Goal: Task Accomplishment & Management: Use online tool/utility

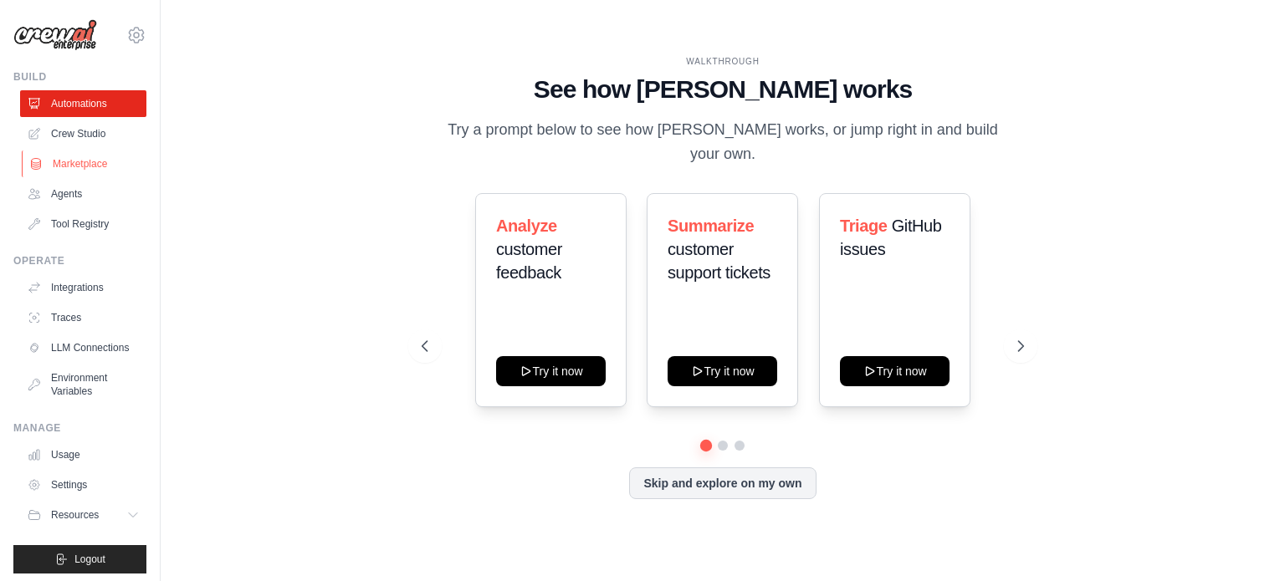
click at [76, 166] on link "Marketplace" at bounding box center [85, 164] width 126 height 27
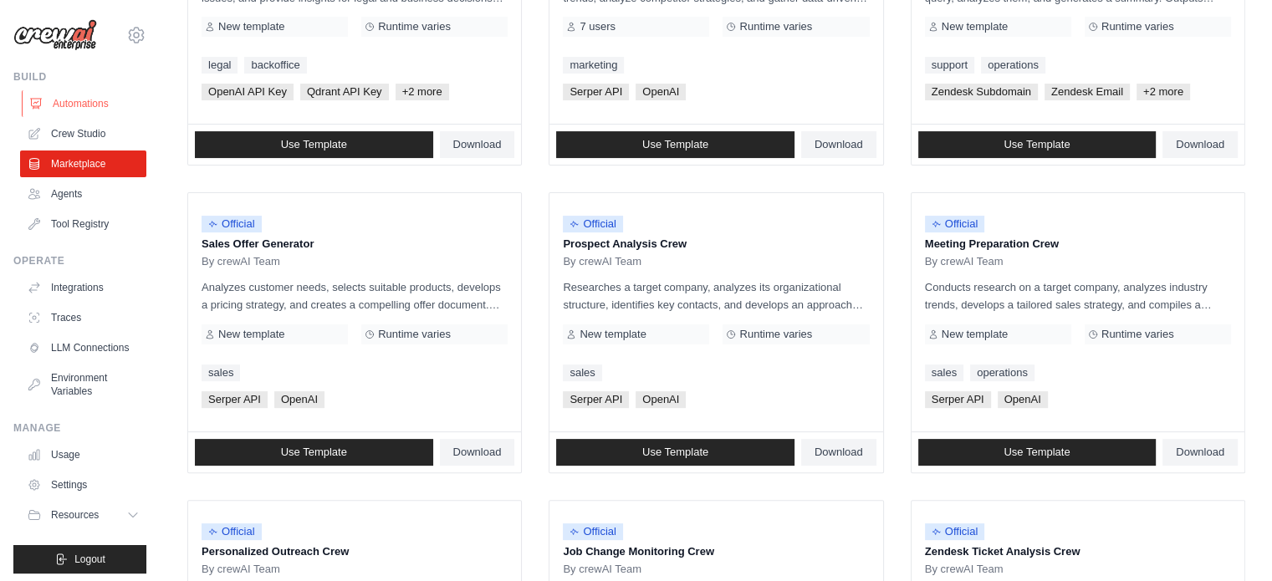
click at [87, 100] on link "Automations" at bounding box center [85, 103] width 126 height 27
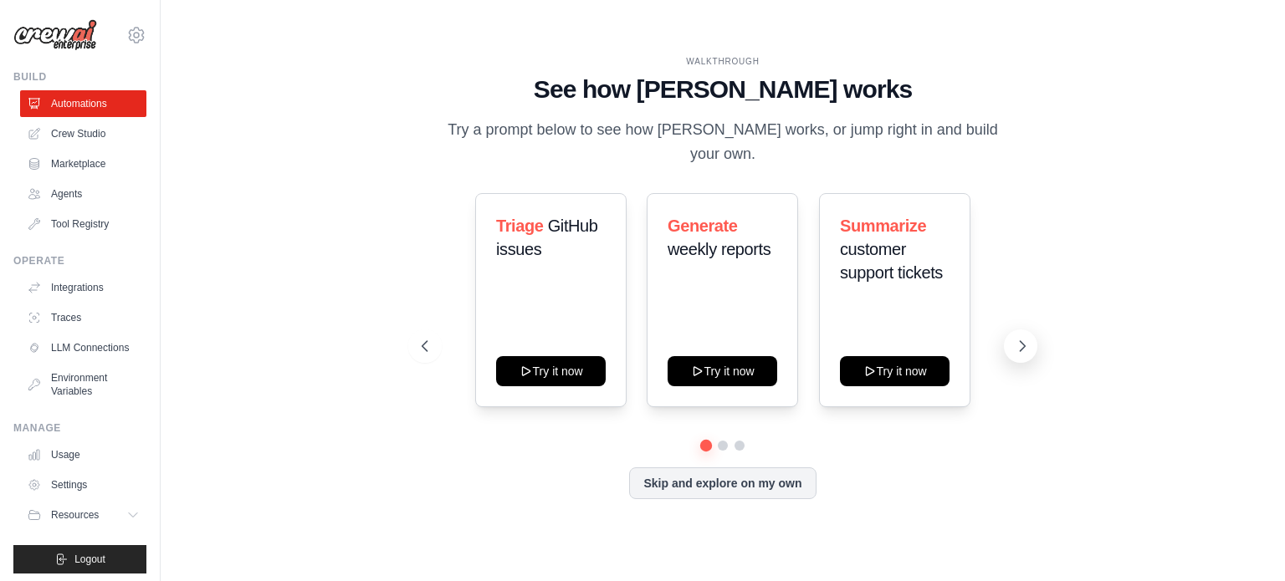
click at [1028, 338] on icon at bounding box center [1022, 346] width 17 height 17
click at [743, 478] on button "Skip and explore on my own" at bounding box center [722, 482] width 187 height 32
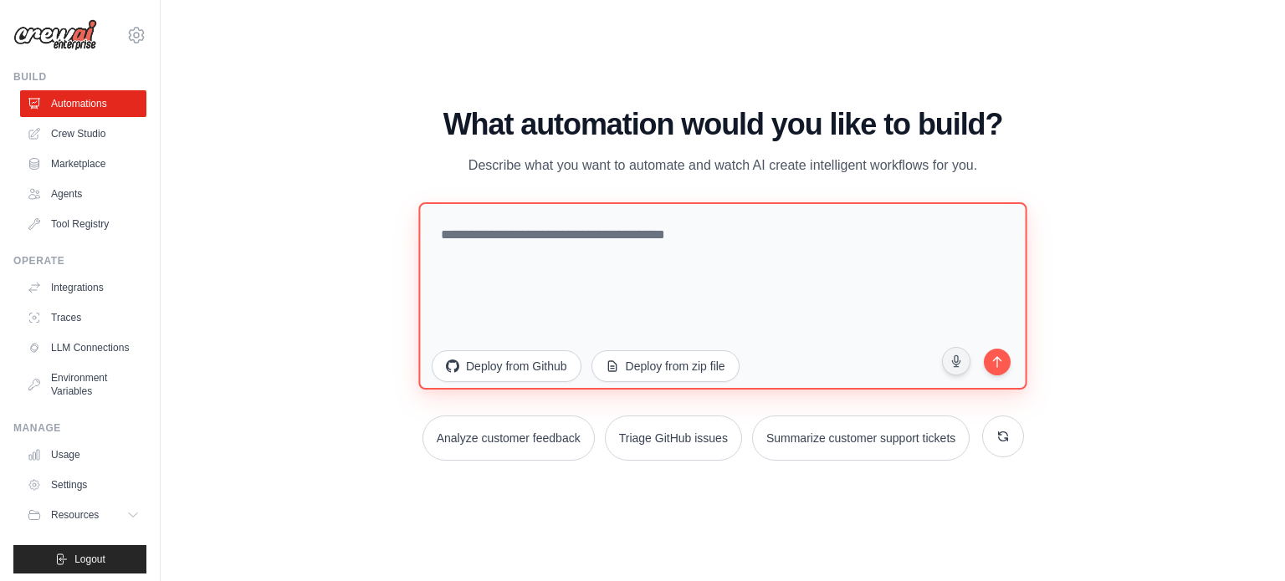
click at [872, 253] on textarea at bounding box center [722, 295] width 608 height 187
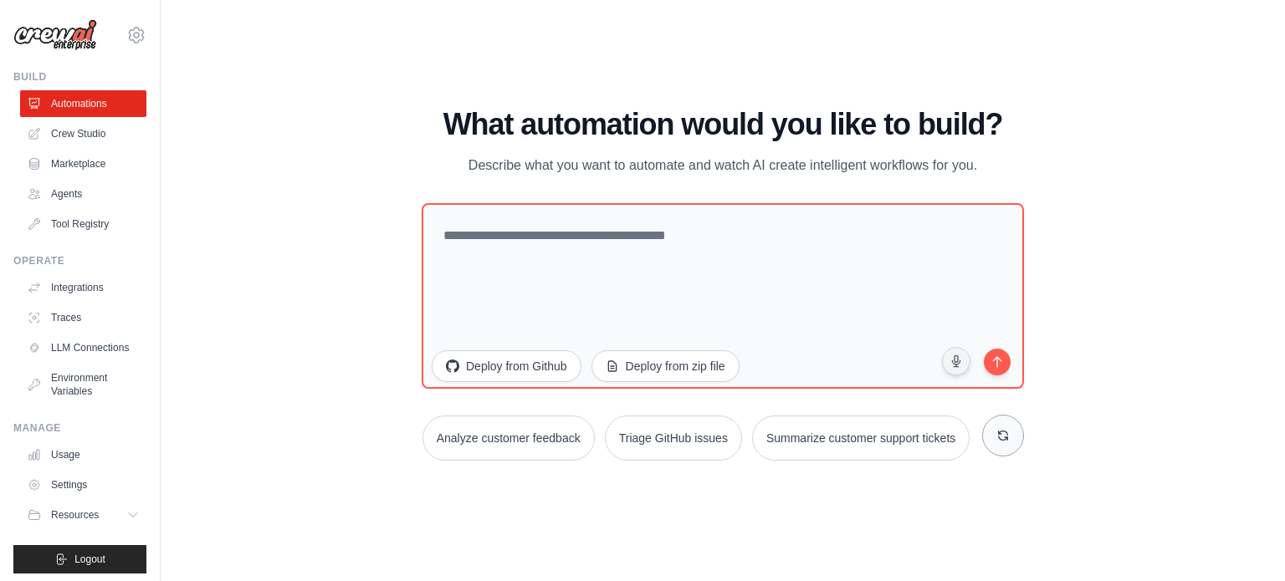
click at [1007, 436] on icon at bounding box center [1003, 435] width 9 height 9
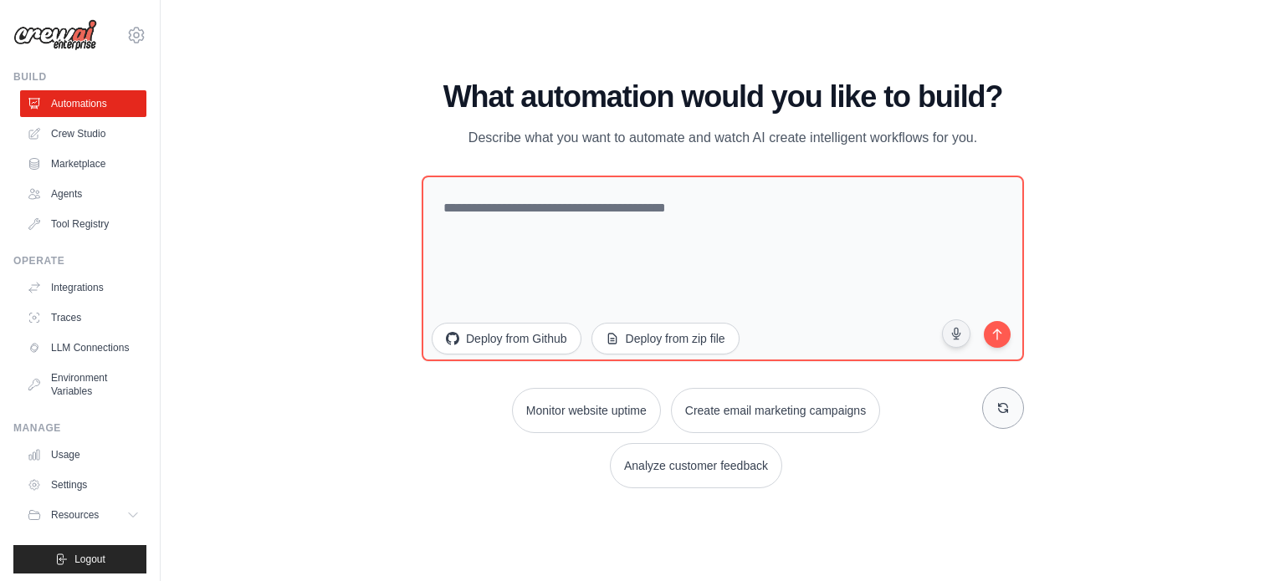
click at [1002, 412] on icon at bounding box center [1003, 407] width 9 height 9
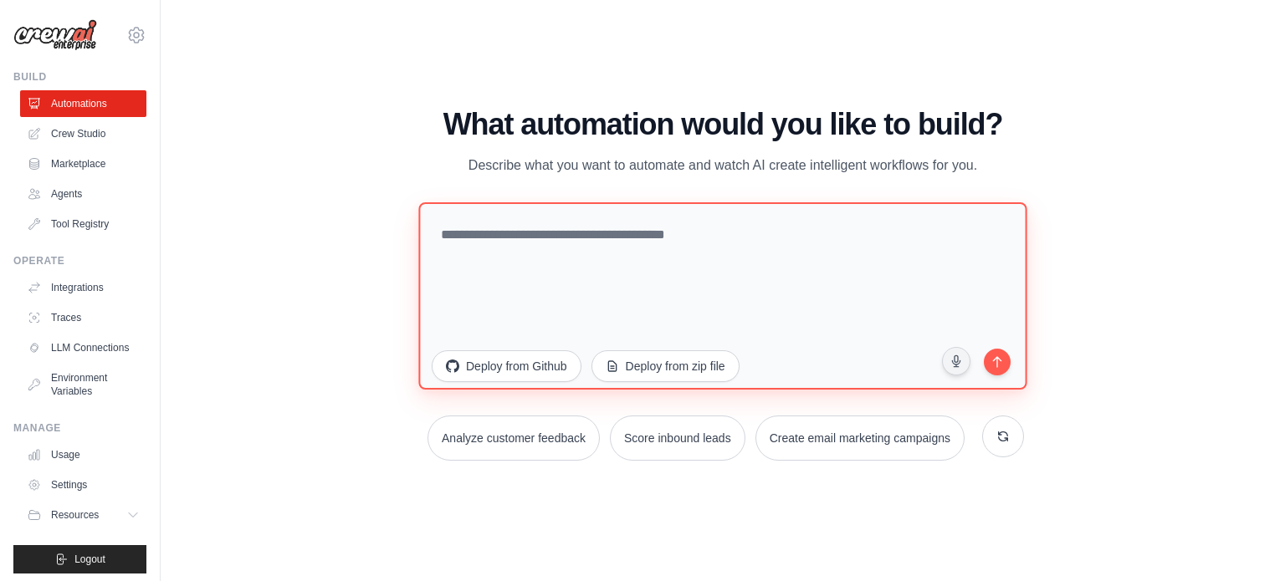
click at [606, 229] on textarea at bounding box center [722, 295] width 608 height 187
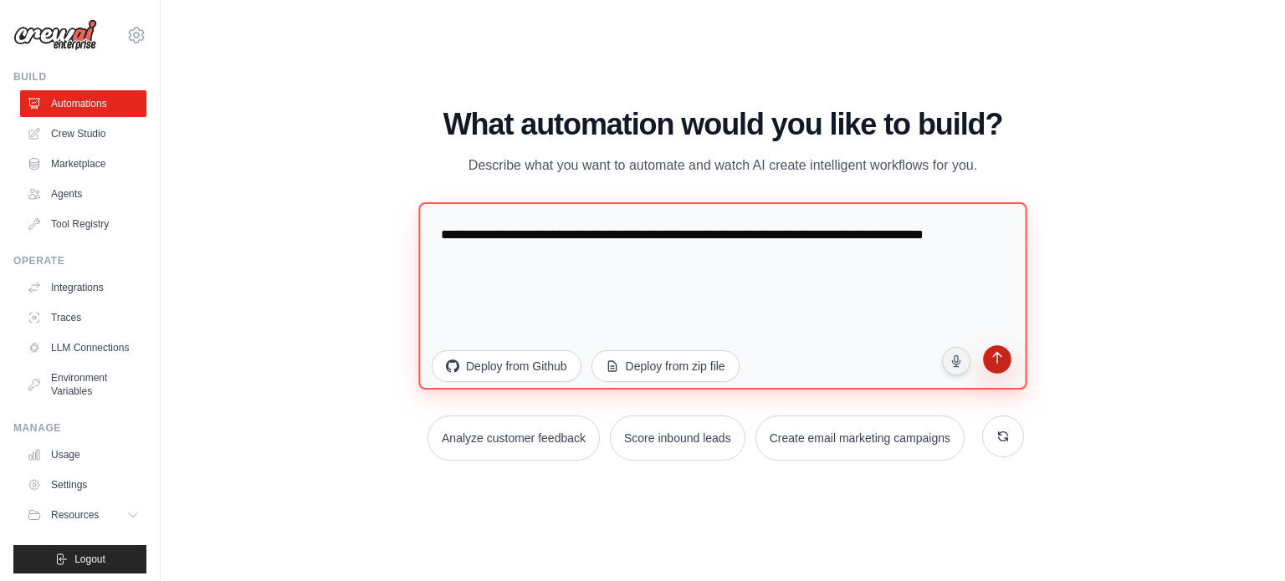
type textarea "**********"
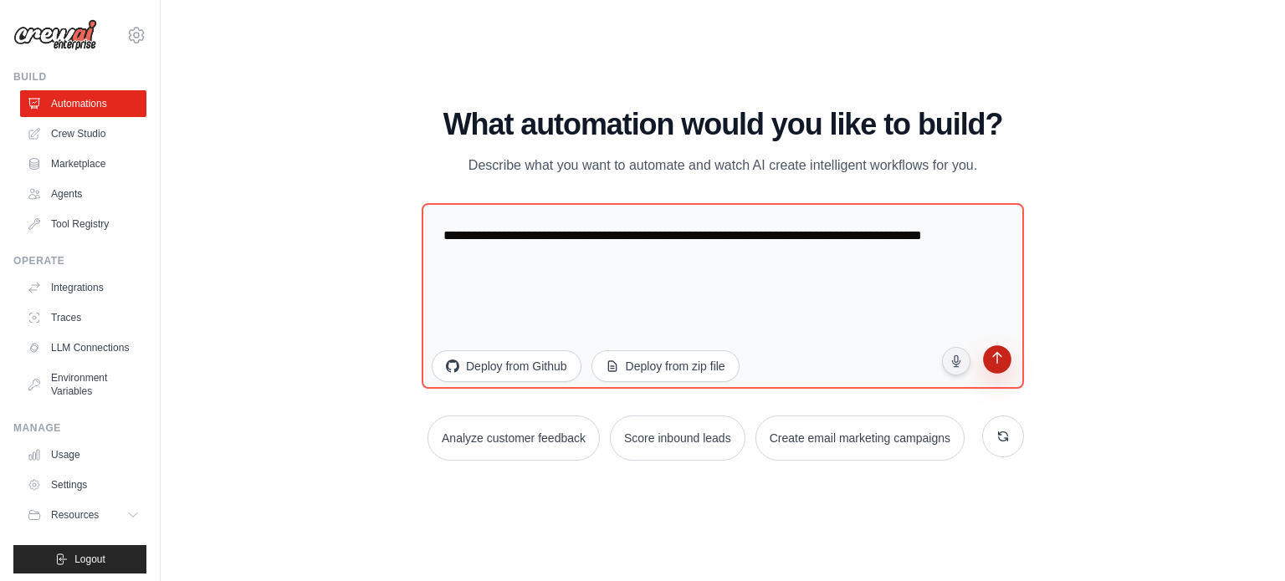
click at [998, 355] on icon "submit" at bounding box center [997, 359] width 16 height 16
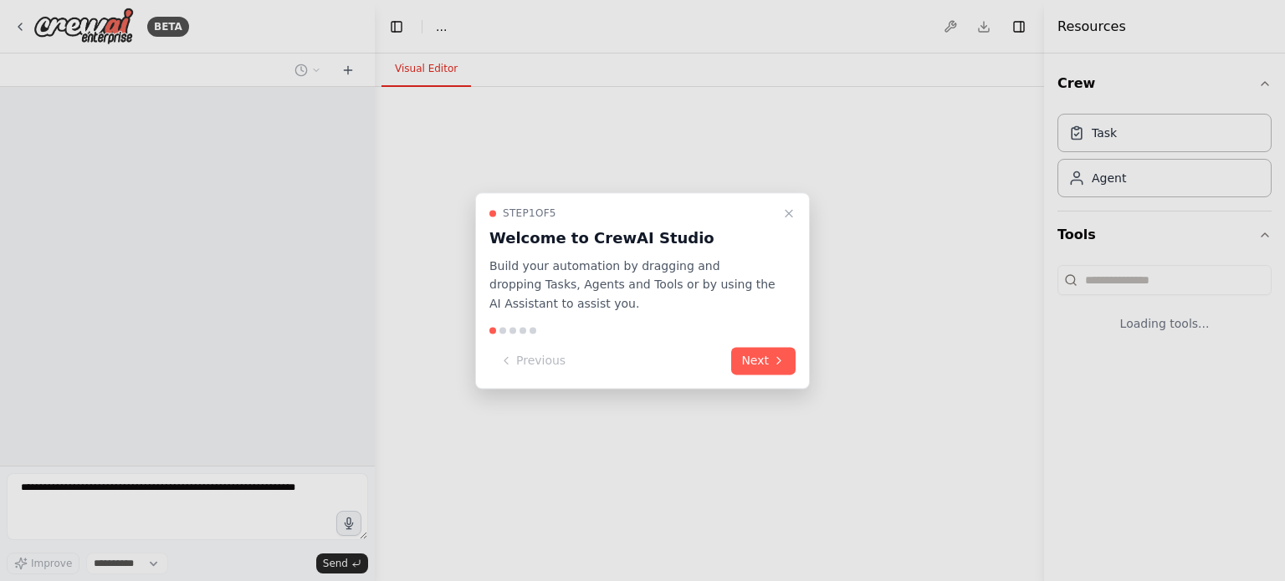
select select "****"
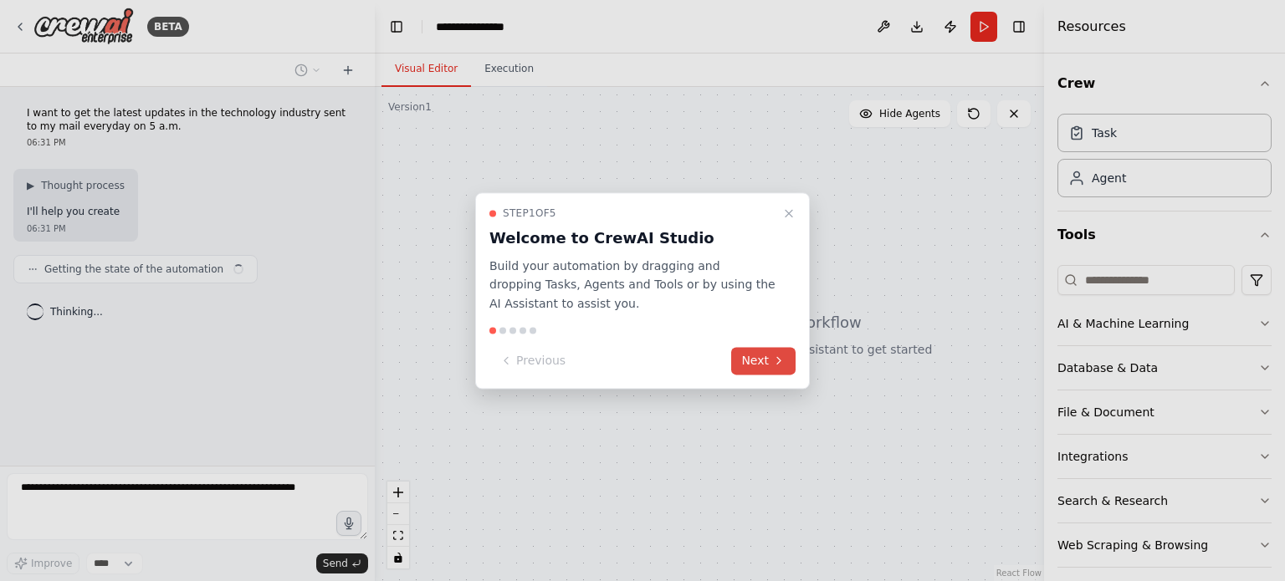
click at [754, 355] on button "Next" at bounding box center [763, 361] width 64 height 28
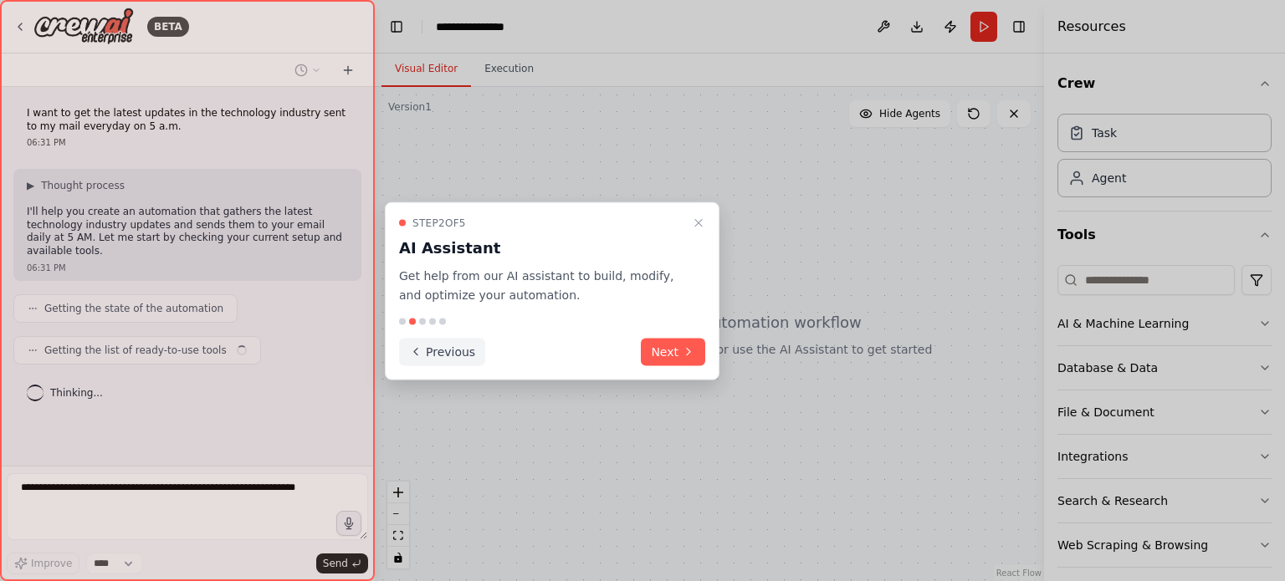
click at [436, 355] on button "Previous" at bounding box center [442, 352] width 86 height 28
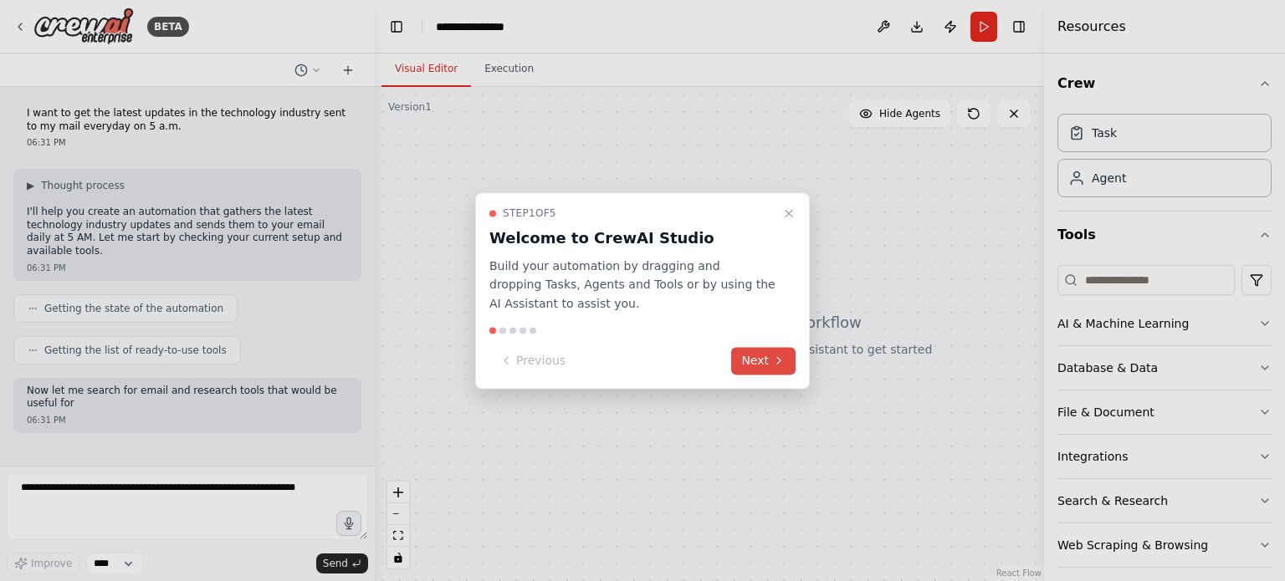
scroll to position [50, 0]
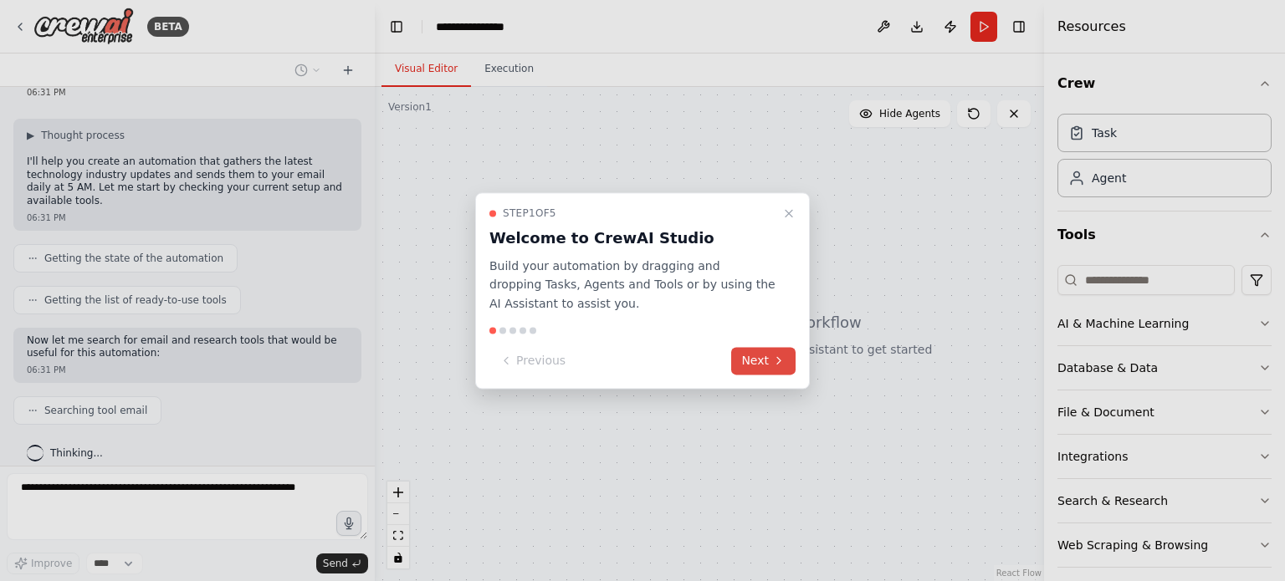
click at [772, 361] on icon at bounding box center [778, 361] width 13 height 13
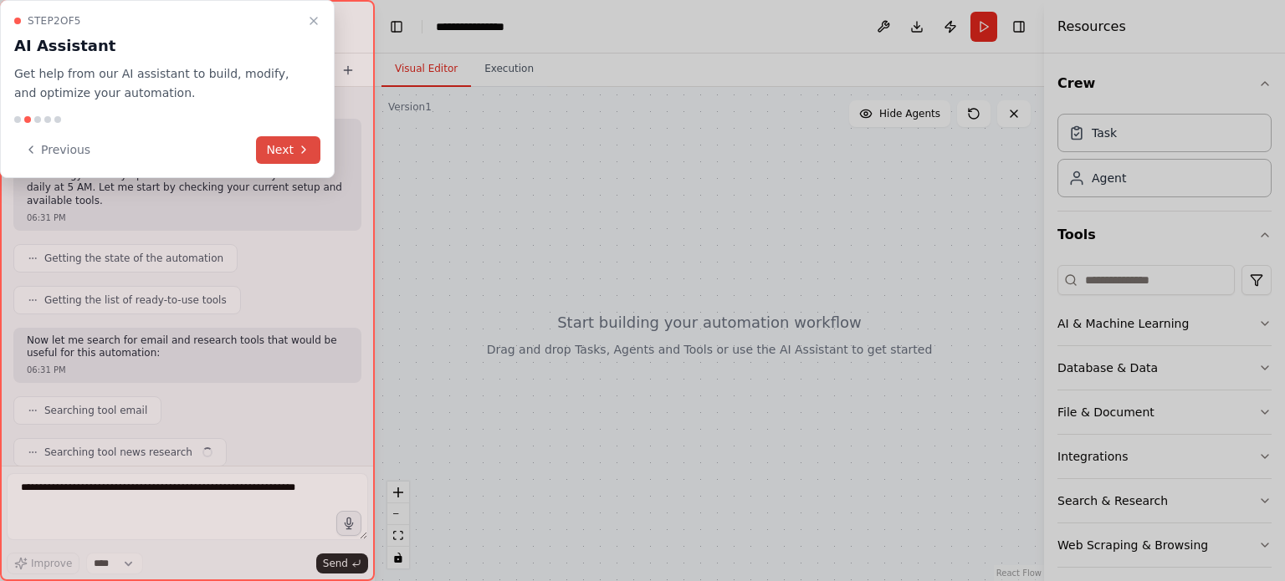
scroll to position [91, 0]
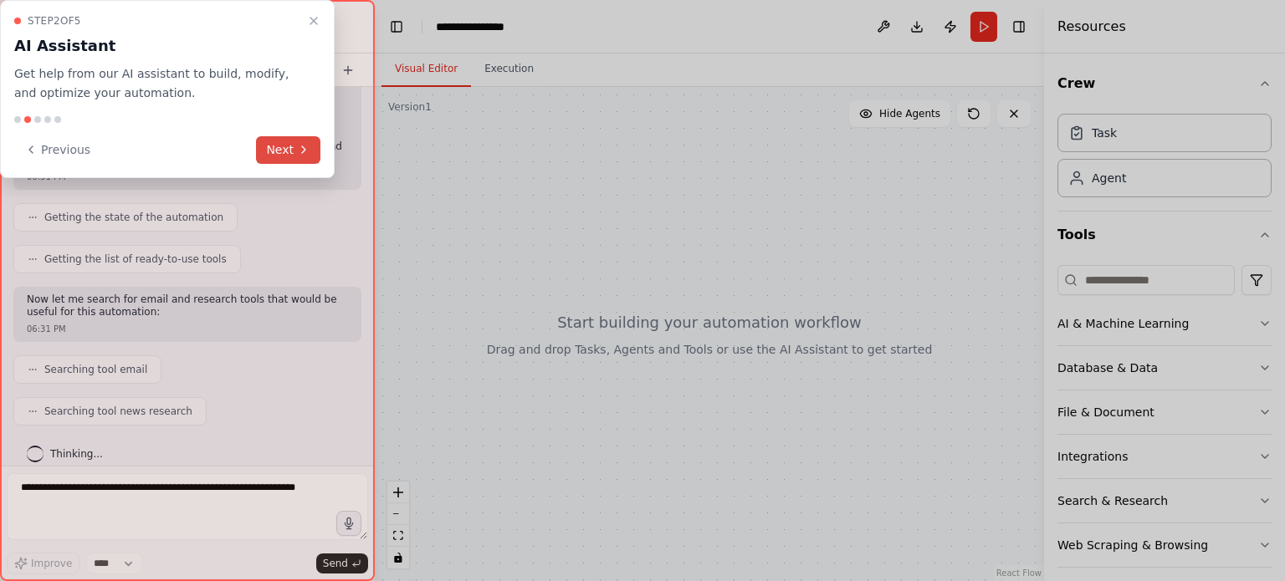
click at [284, 156] on button "Next" at bounding box center [288, 150] width 64 height 28
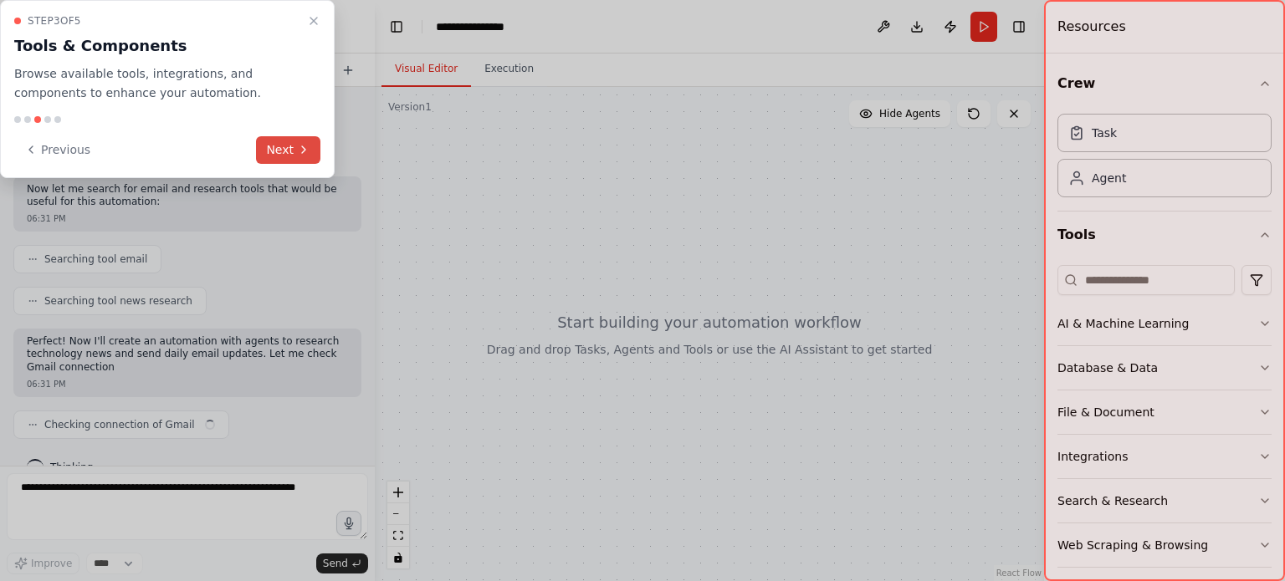
scroll to position [214, 0]
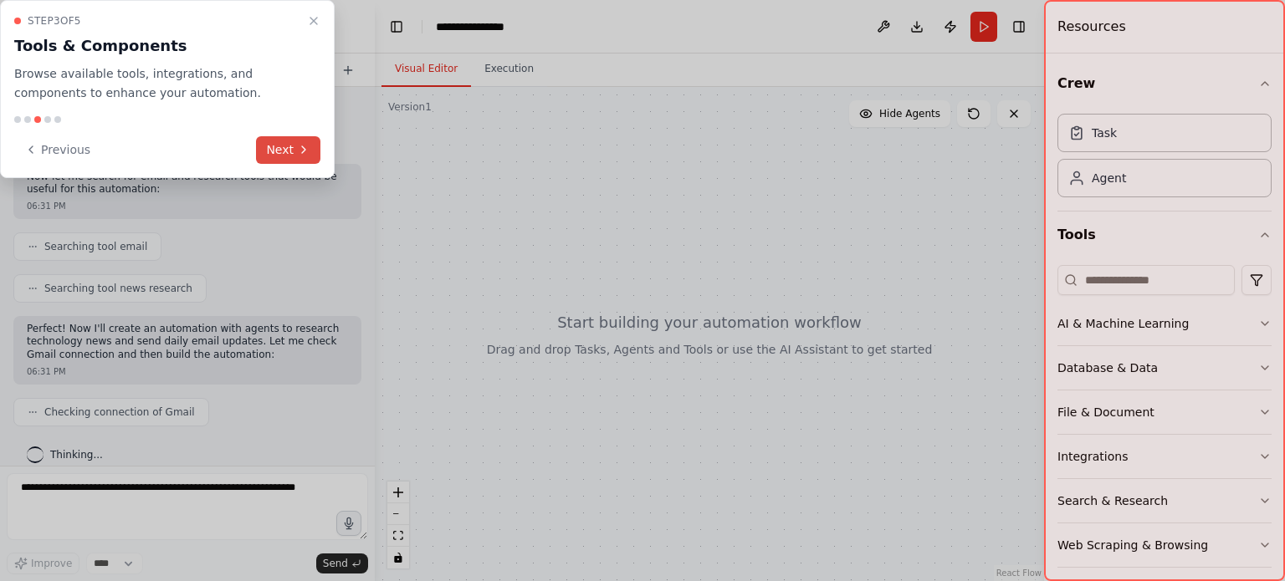
click at [286, 150] on button "Next" at bounding box center [288, 150] width 64 height 28
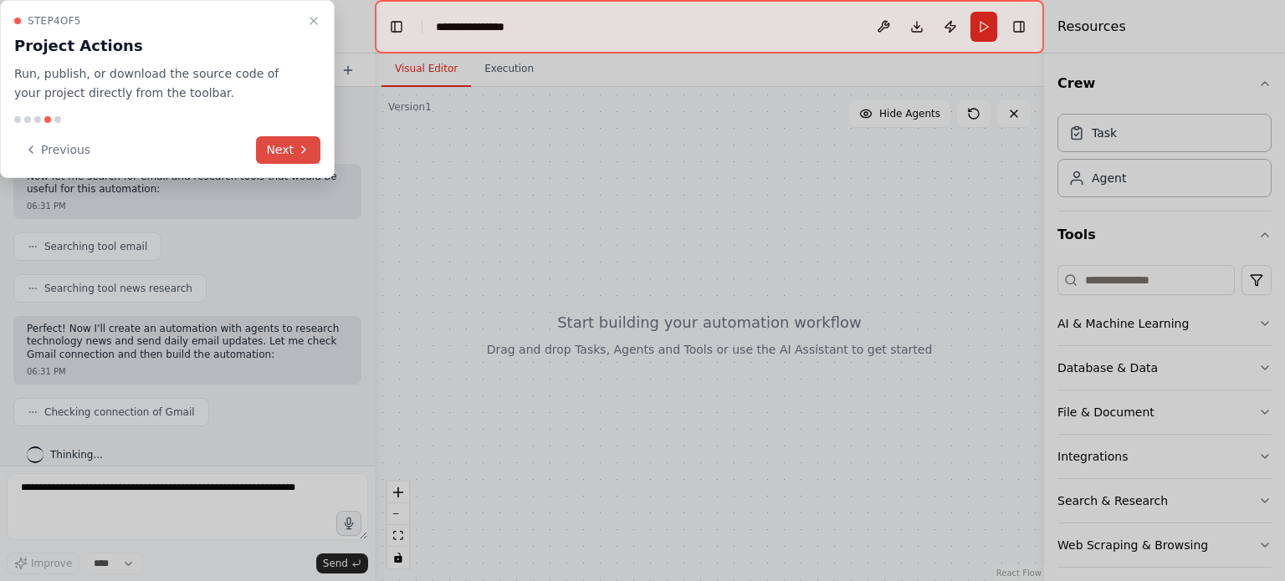
click at [286, 150] on button "Next" at bounding box center [288, 150] width 64 height 28
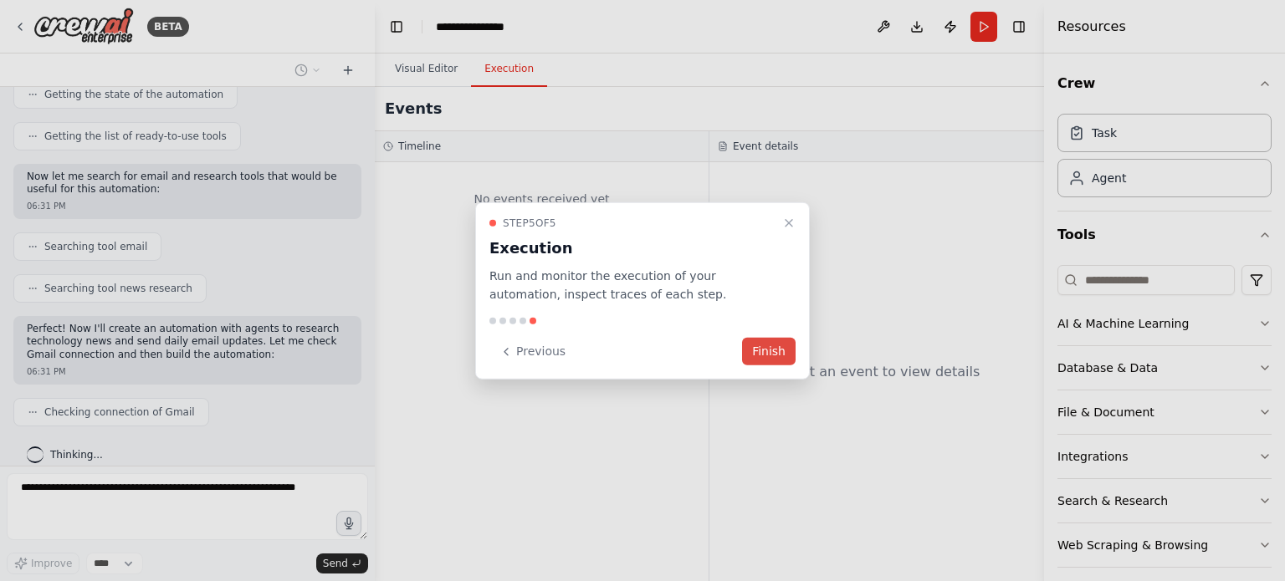
click at [767, 345] on button "Finish" at bounding box center [769, 352] width 54 height 28
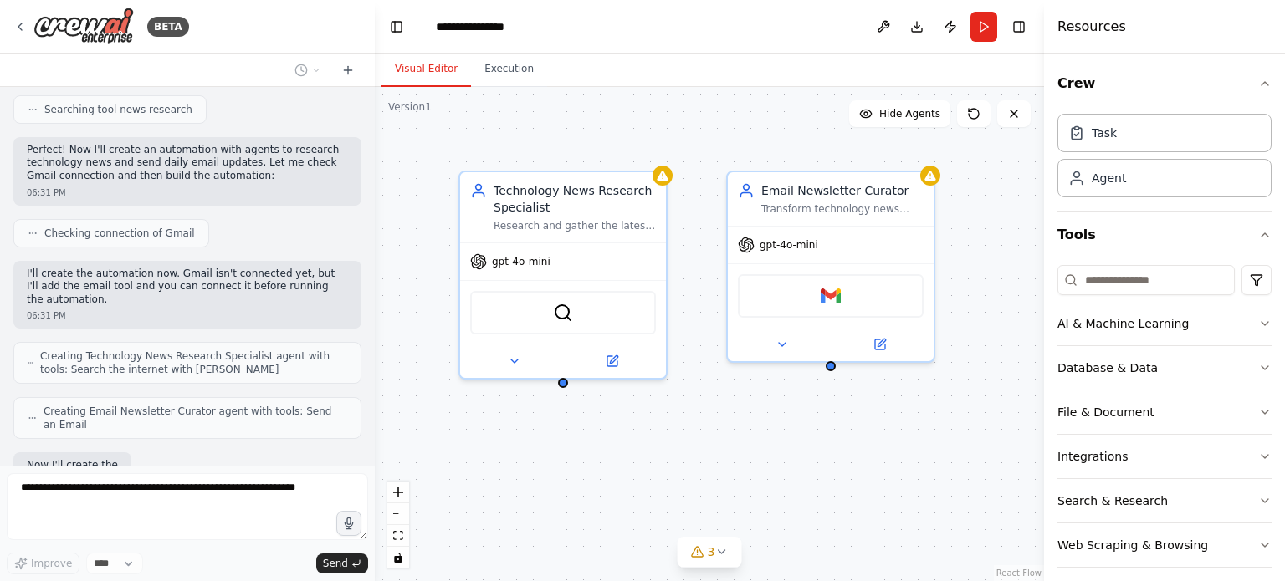
scroll to position [490, 0]
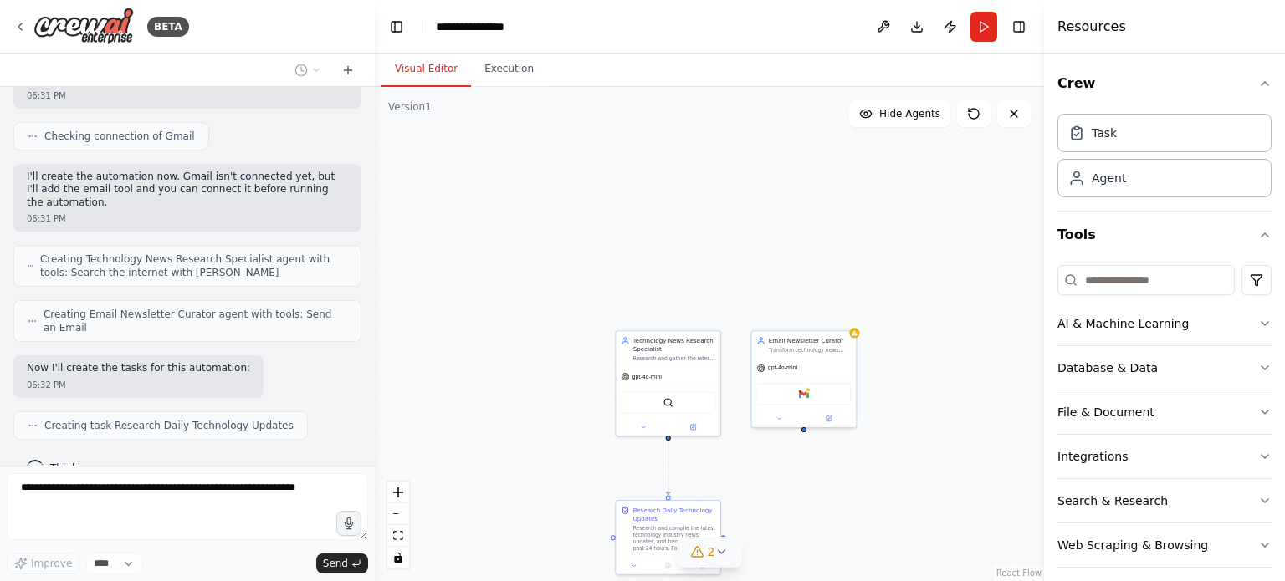
click at [719, 554] on icon at bounding box center [720, 551] width 13 height 13
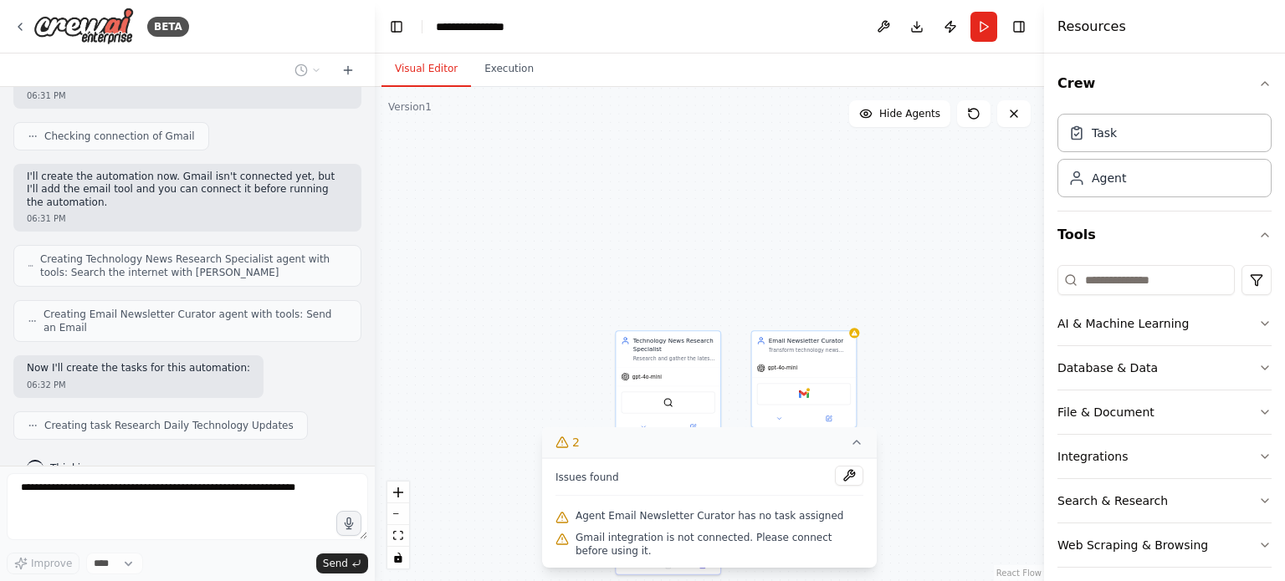
click at [931, 458] on div ".deletable-edge-delete-btn { width: 20px; height: 20px; border: 0px solid #ffff…" at bounding box center [709, 334] width 669 height 494
click at [857, 443] on icon at bounding box center [856, 442] width 7 height 3
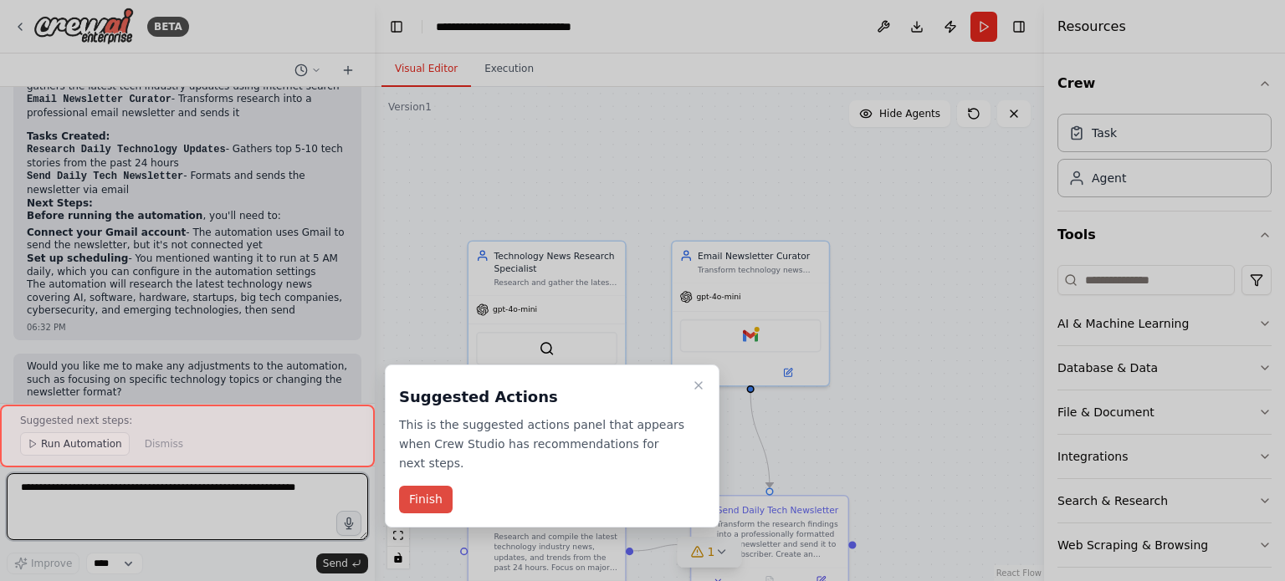
scroll to position [1120, 0]
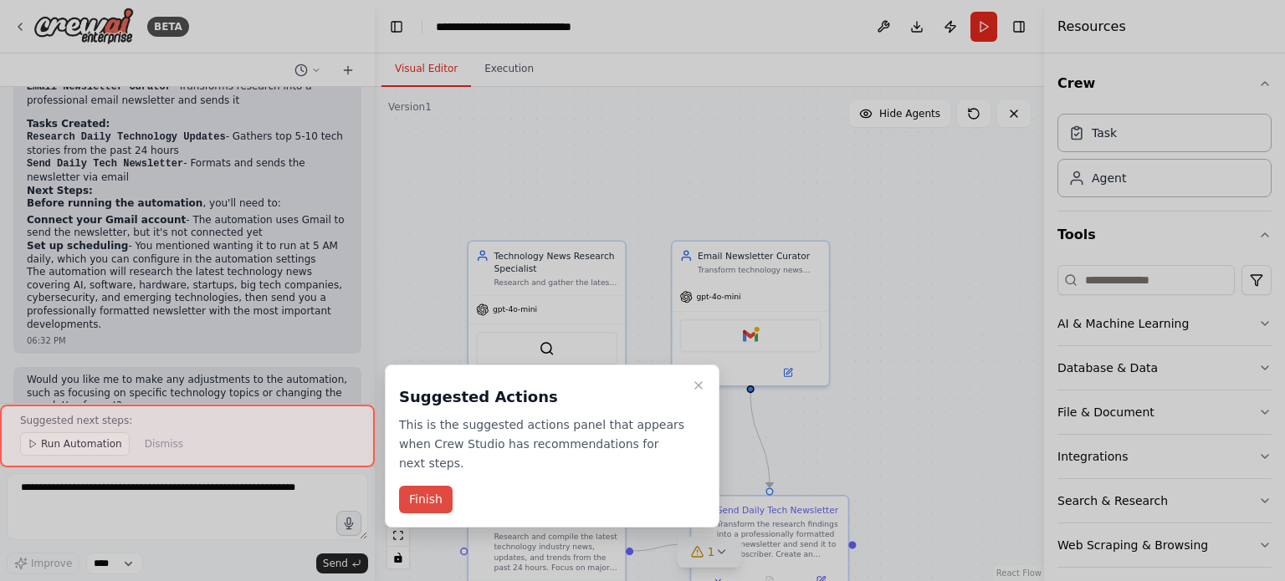
click at [434, 486] on button "Finish" at bounding box center [426, 500] width 54 height 28
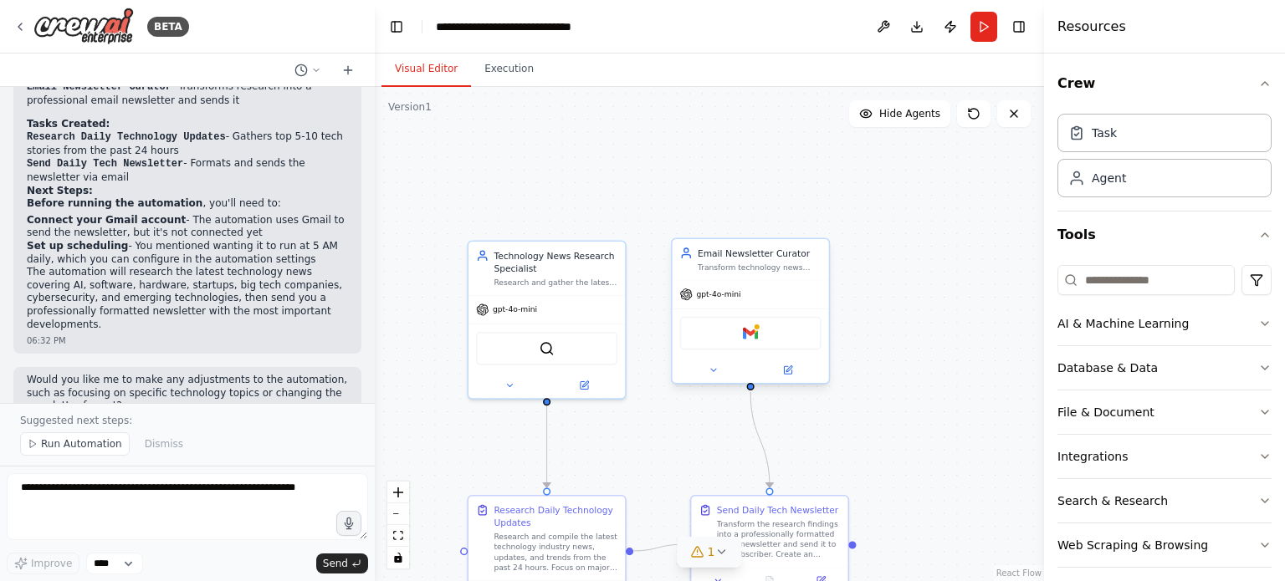
click at [785, 341] on div "Gmail" at bounding box center [750, 333] width 141 height 33
click at [774, 292] on div "gpt-4o-mini" at bounding box center [751, 294] width 156 height 28
click at [719, 369] on button at bounding box center [714, 370] width 72 height 15
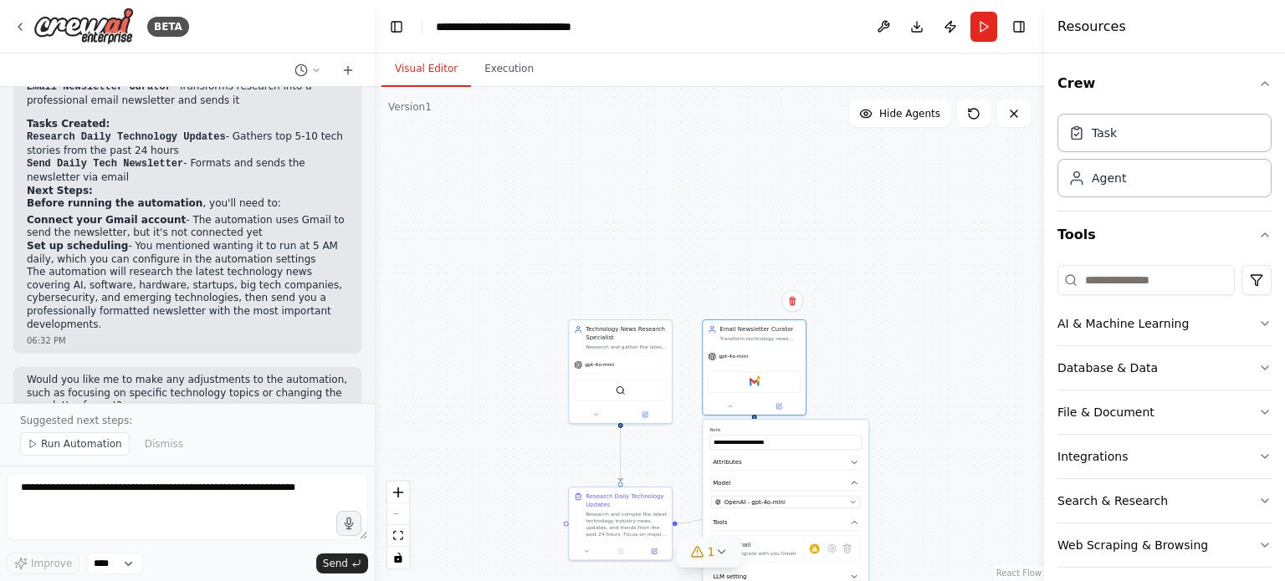
click at [715, 551] on icon at bounding box center [720, 551] width 13 height 13
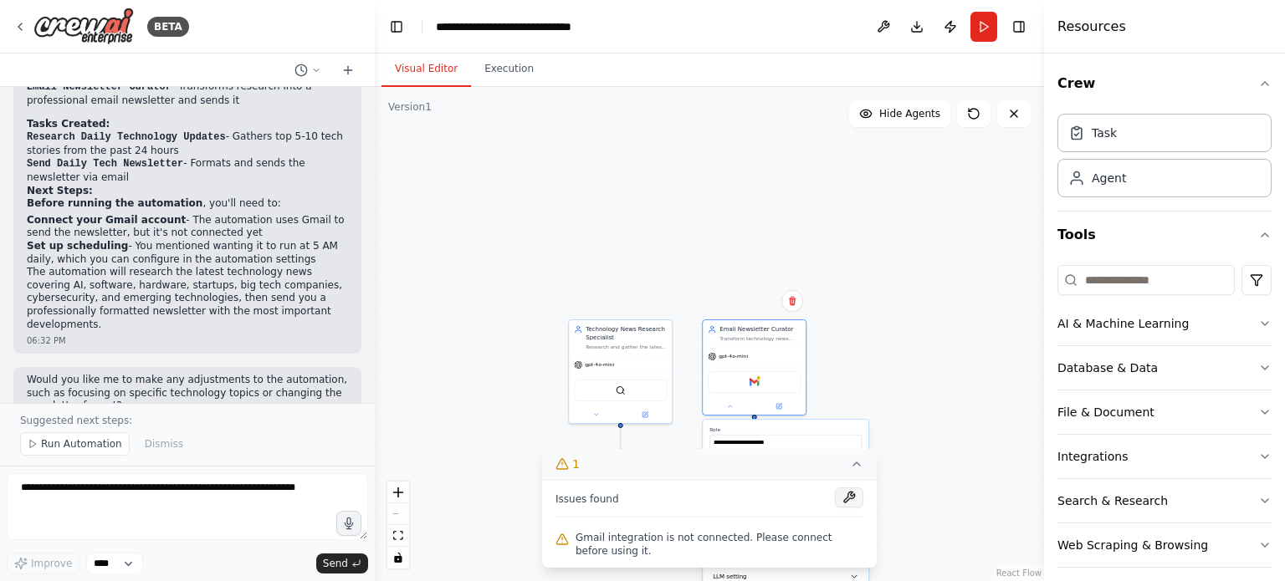
click at [857, 502] on button at bounding box center [849, 498] width 28 height 20
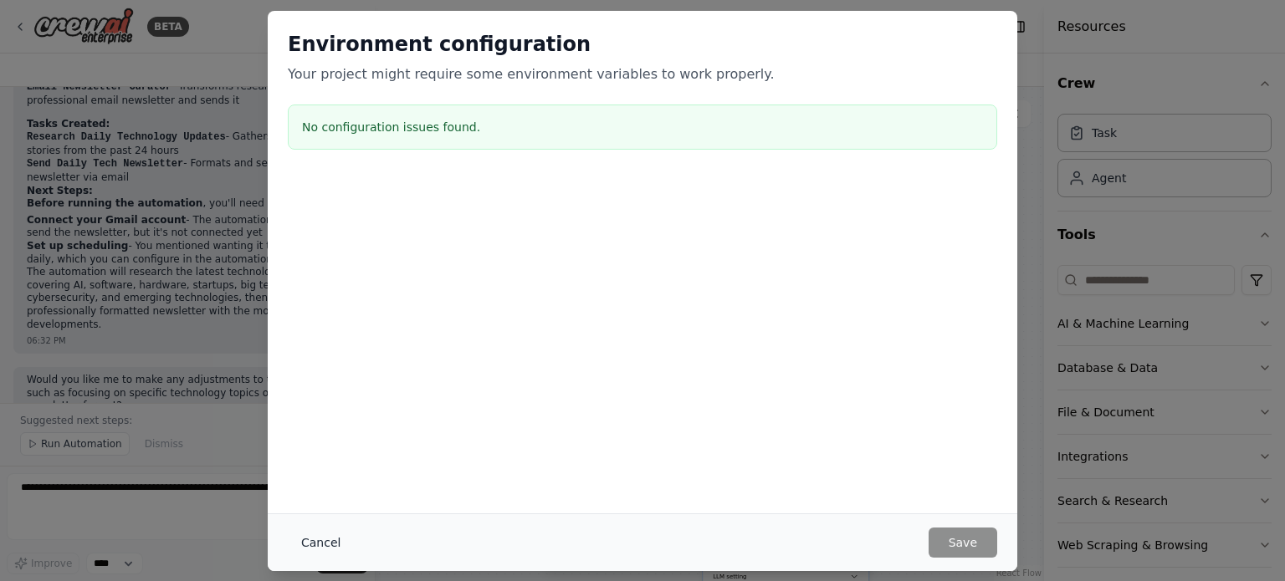
click at [315, 544] on button "Cancel" at bounding box center [321, 543] width 66 height 30
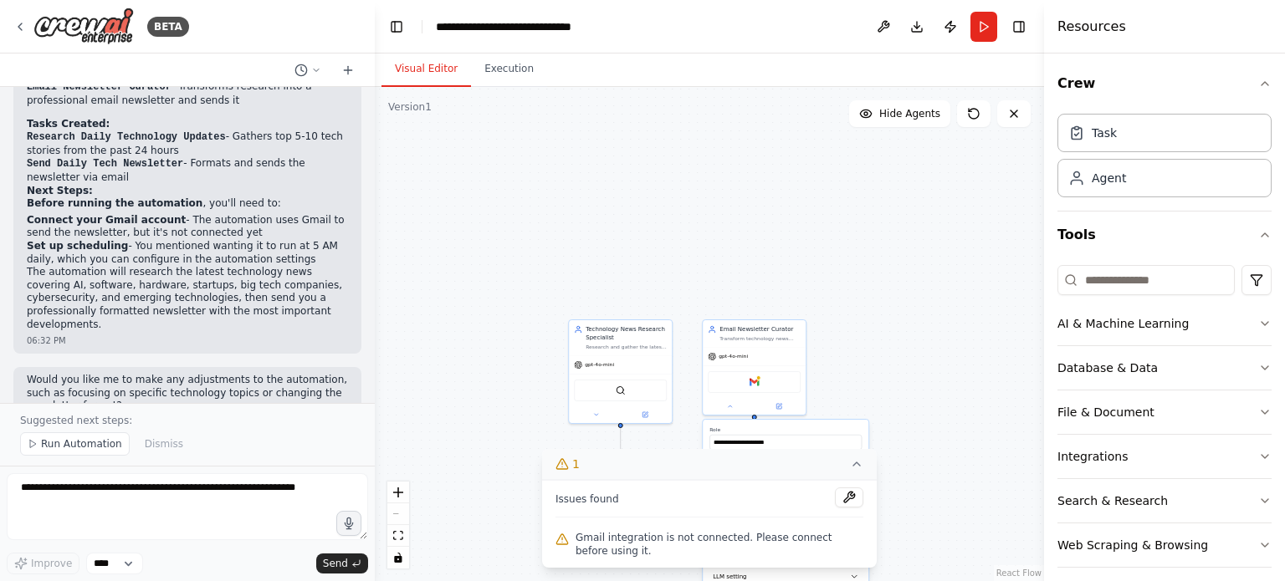
click at [897, 332] on div ".deletable-edge-delete-btn { width: 20px; height: 20px; border: 0px solid #ffff…" at bounding box center [709, 334] width 669 height 494
click at [765, 378] on div "Gmail" at bounding box center [754, 381] width 93 height 22
click at [835, 468] on button "1" at bounding box center [709, 464] width 335 height 31
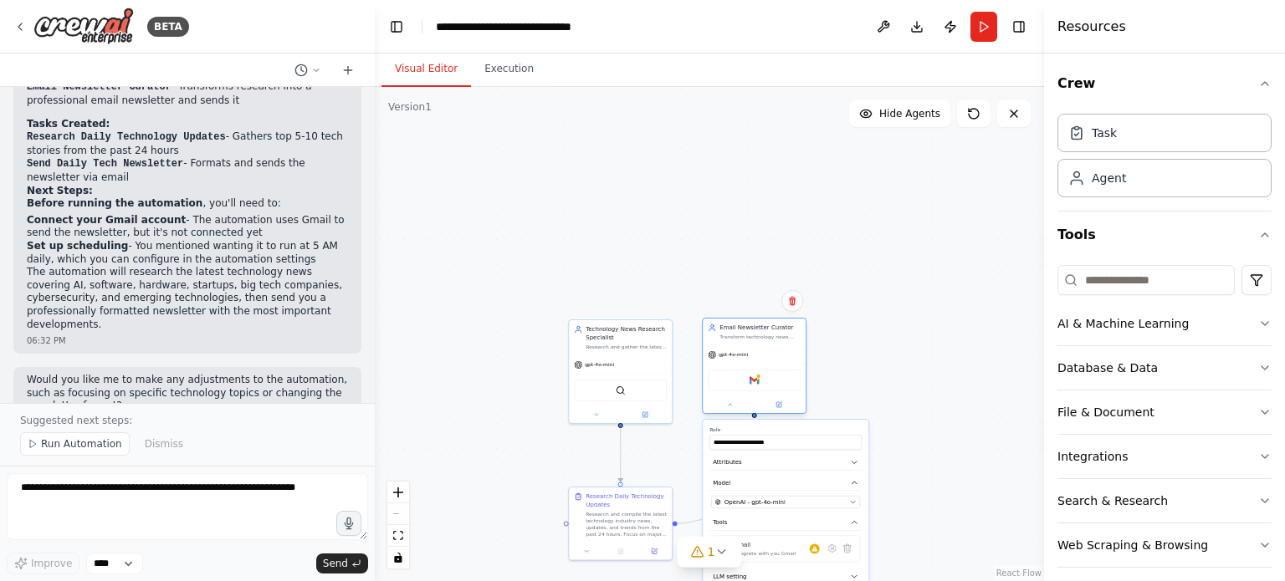
click at [725, 390] on div "Gmail" at bounding box center [754, 381] width 93 height 22
click at [786, 456] on button "Attributes" at bounding box center [785, 463] width 152 height 16
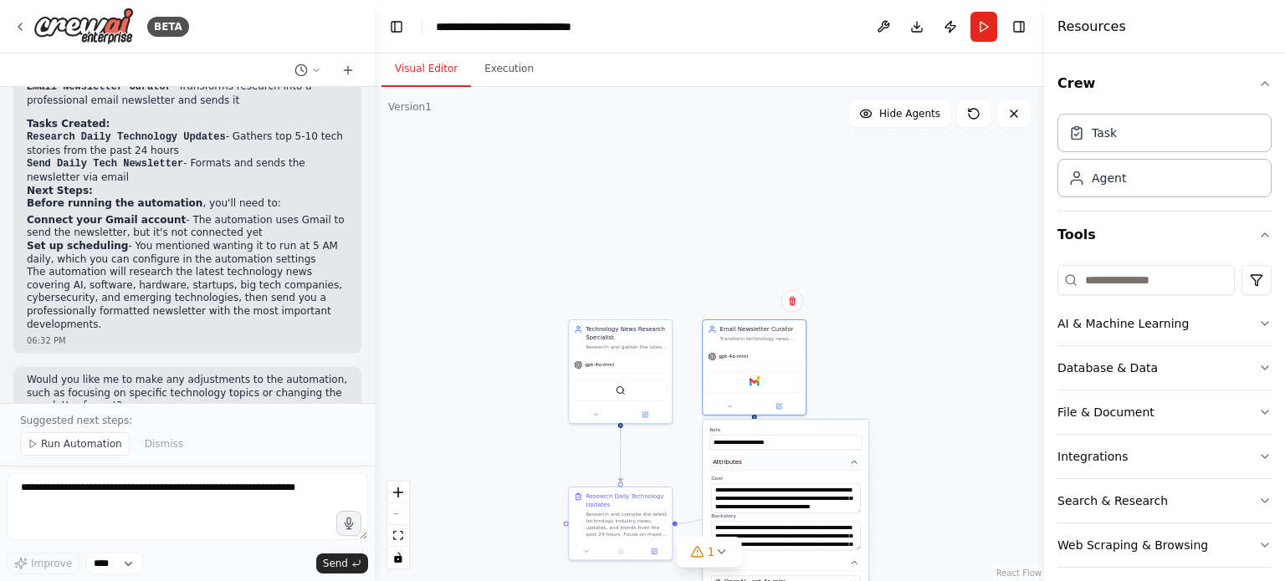
click at [853, 461] on icon "button" at bounding box center [854, 462] width 5 height 3
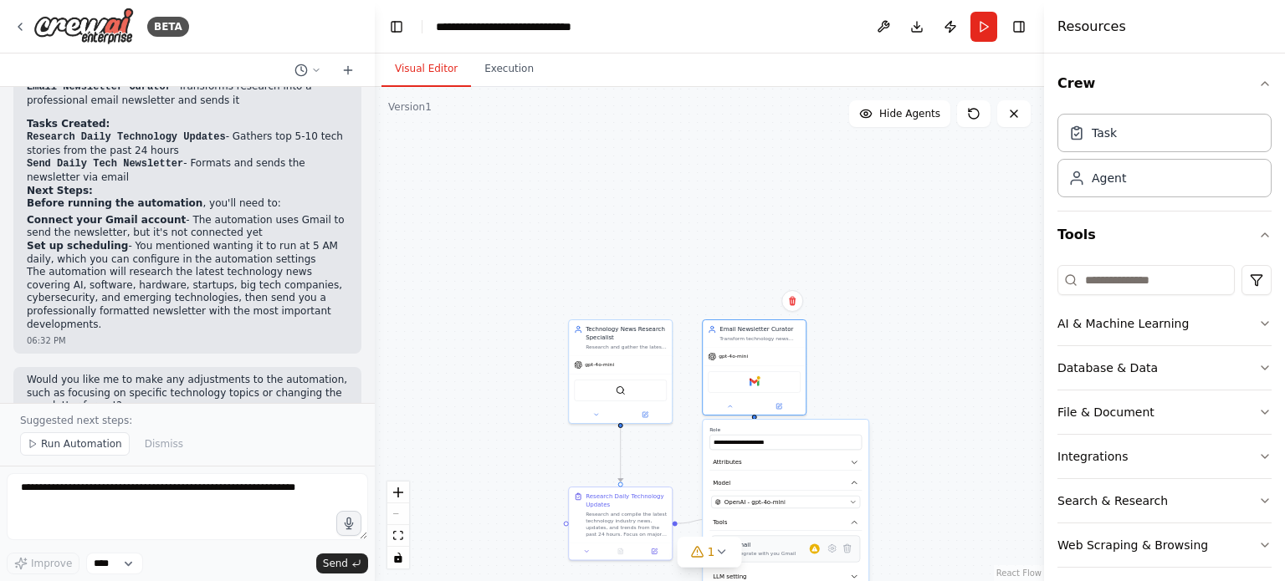
click at [800, 553] on div "Gmail Integrate with you Gmail" at bounding box center [777, 549] width 86 height 16
click at [834, 547] on icon at bounding box center [832, 549] width 8 height 8
click at [842, 465] on span "Connect" at bounding box center [841, 464] width 21 height 7
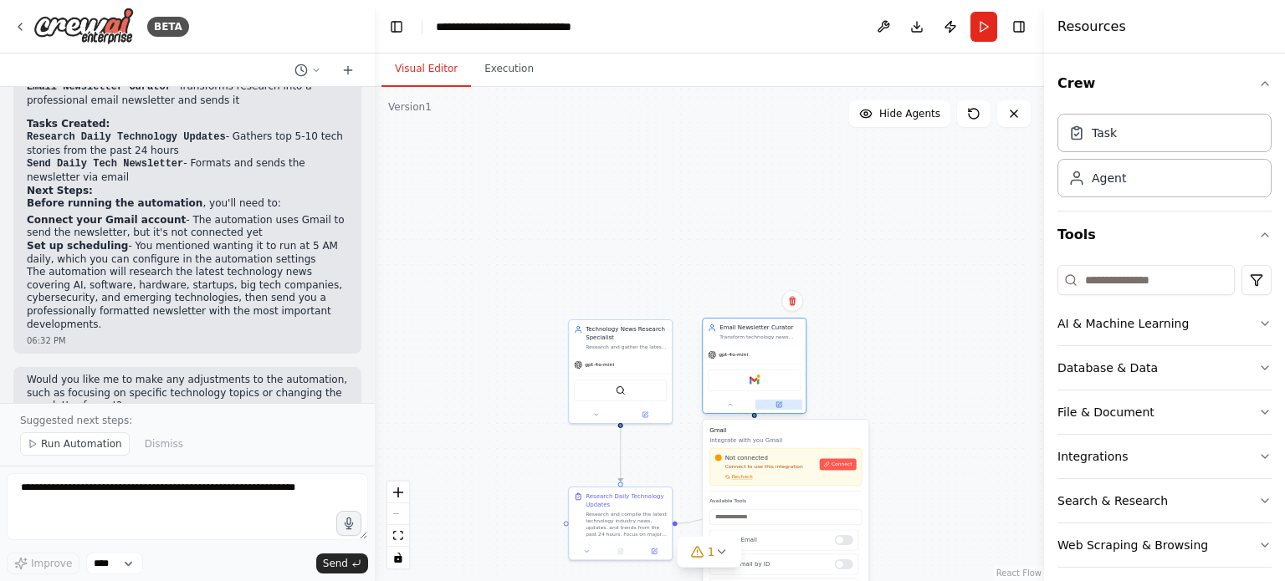
click at [783, 401] on button at bounding box center [779, 405] width 48 height 10
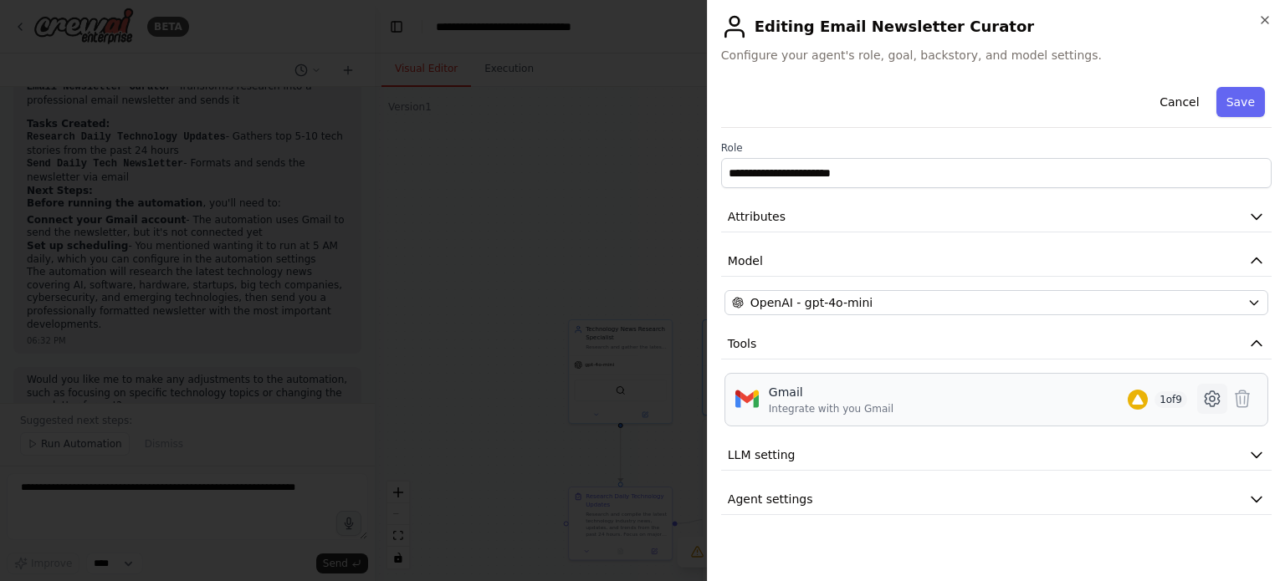
click at [1218, 393] on icon at bounding box center [1212, 398] width 14 height 15
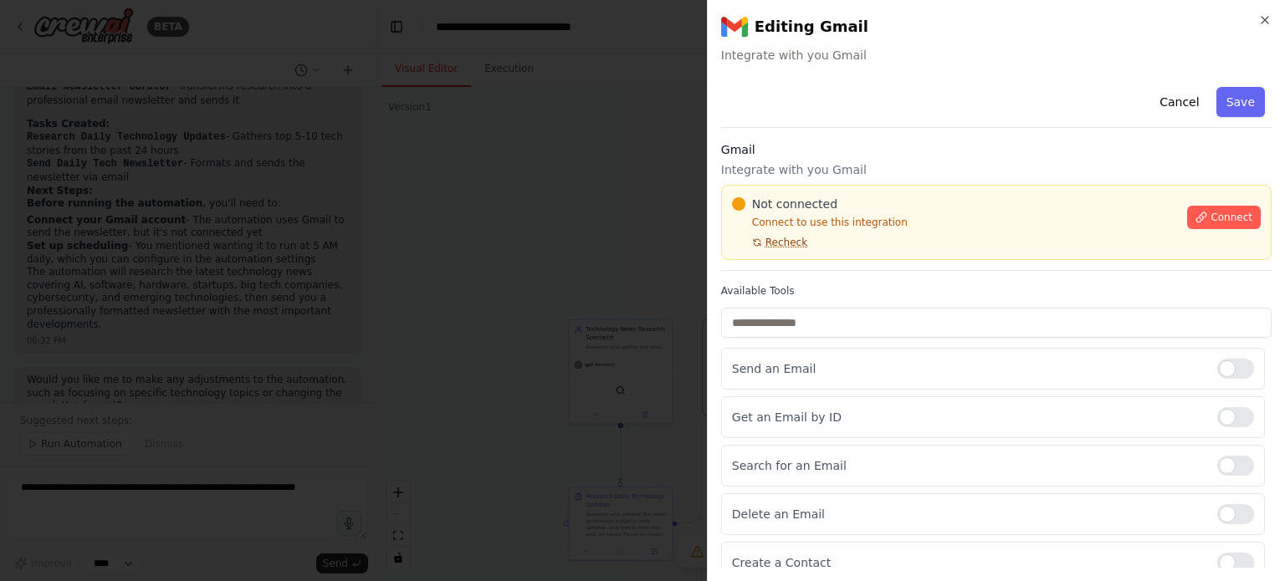
click at [773, 238] on span "Recheck" at bounding box center [786, 242] width 42 height 13
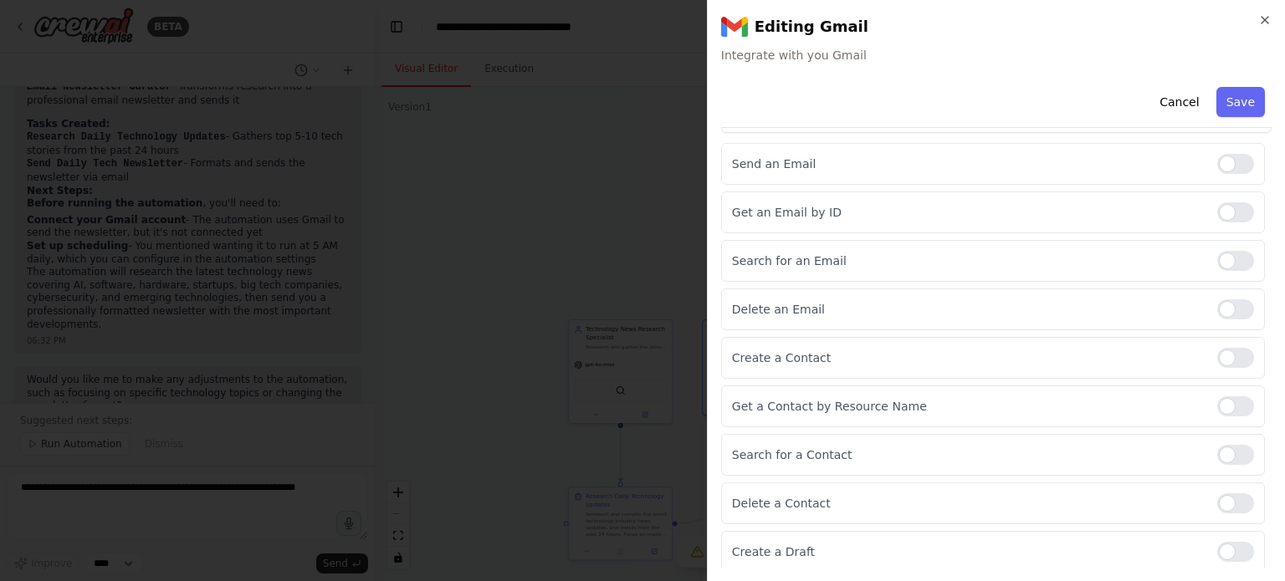
scroll to position [0, 0]
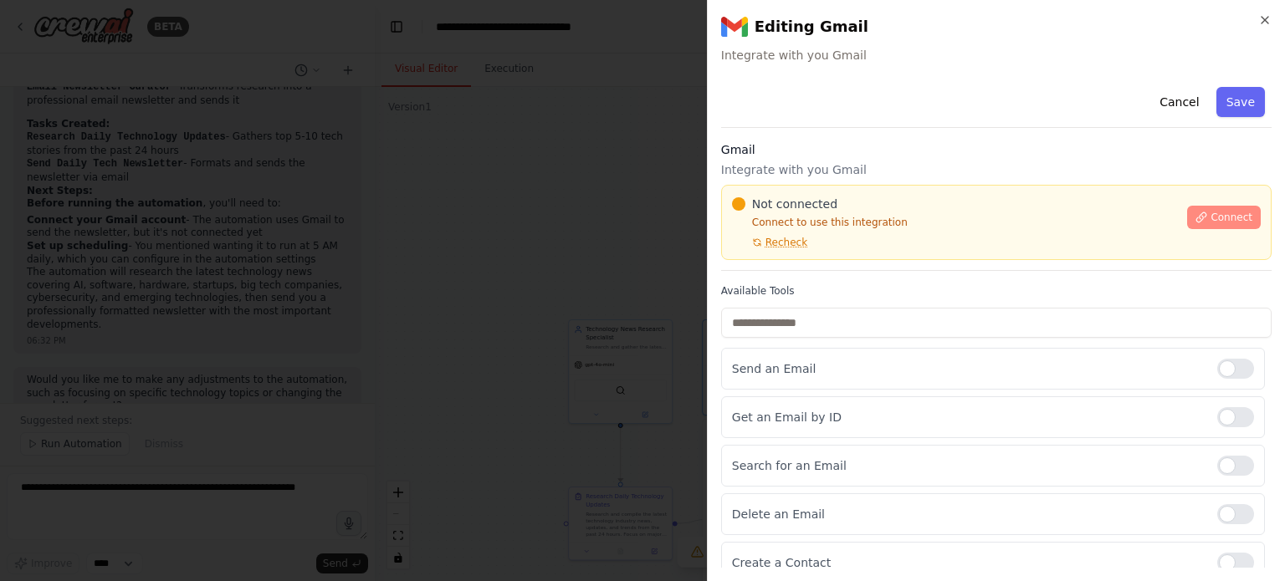
click at [1220, 217] on span "Connect" at bounding box center [1231, 217] width 42 height 13
click at [938, 119] on div "Cancel Save" at bounding box center [996, 104] width 550 height 48
click at [934, 116] on div "Cancel Save" at bounding box center [996, 104] width 550 height 48
click at [1020, 287] on label "Available Tools" at bounding box center [996, 290] width 550 height 13
click at [937, 118] on div "Cancel Save" at bounding box center [996, 104] width 550 height 48
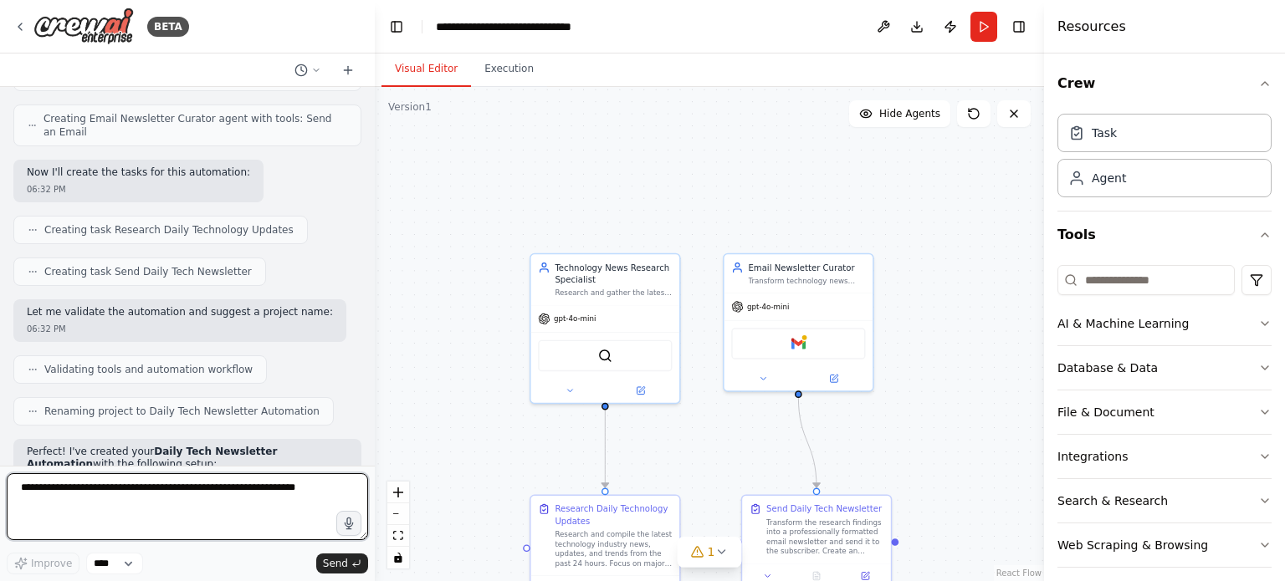
click at [204, 488] on textarea at bounding box center [187, 506] width 361 height 67
type textarea "*"
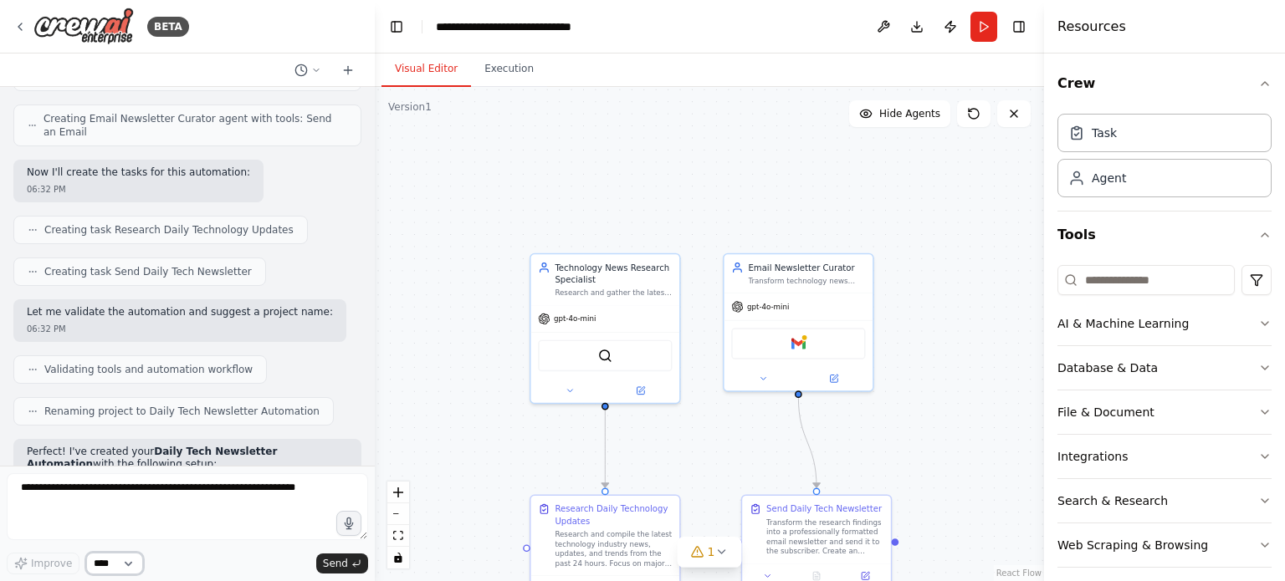
click at [122, 568] on select "****" at bounding box center [114, 564] width 57 height 22
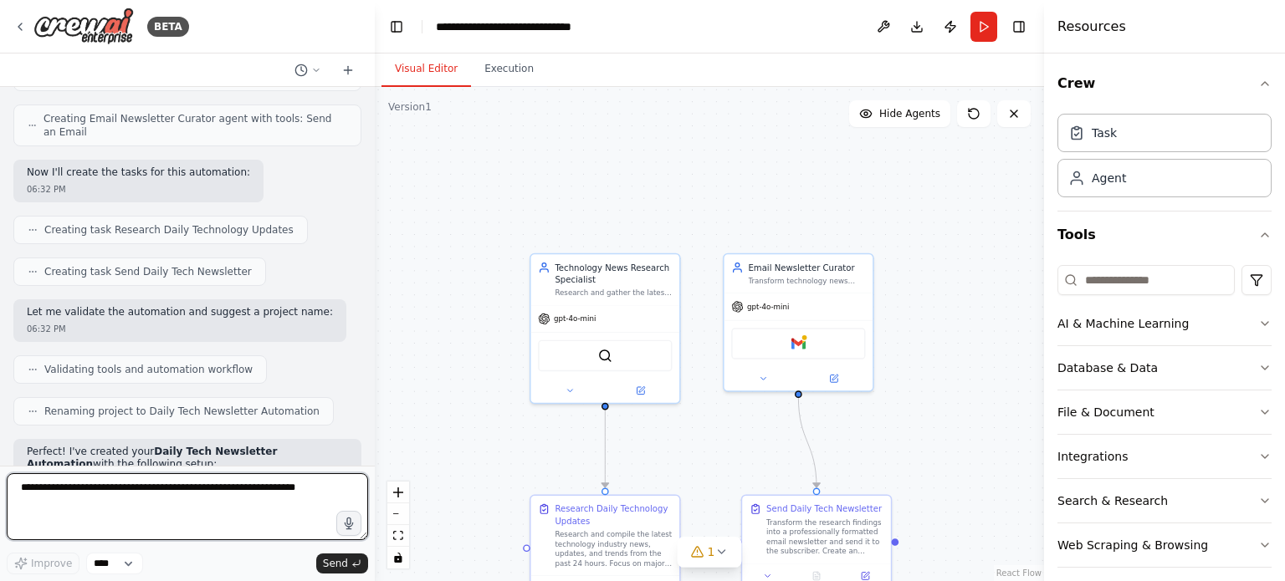
click at [211, 491] on textarea at bounding box center [187, 506] width 361 height 67
type textarea "**********"
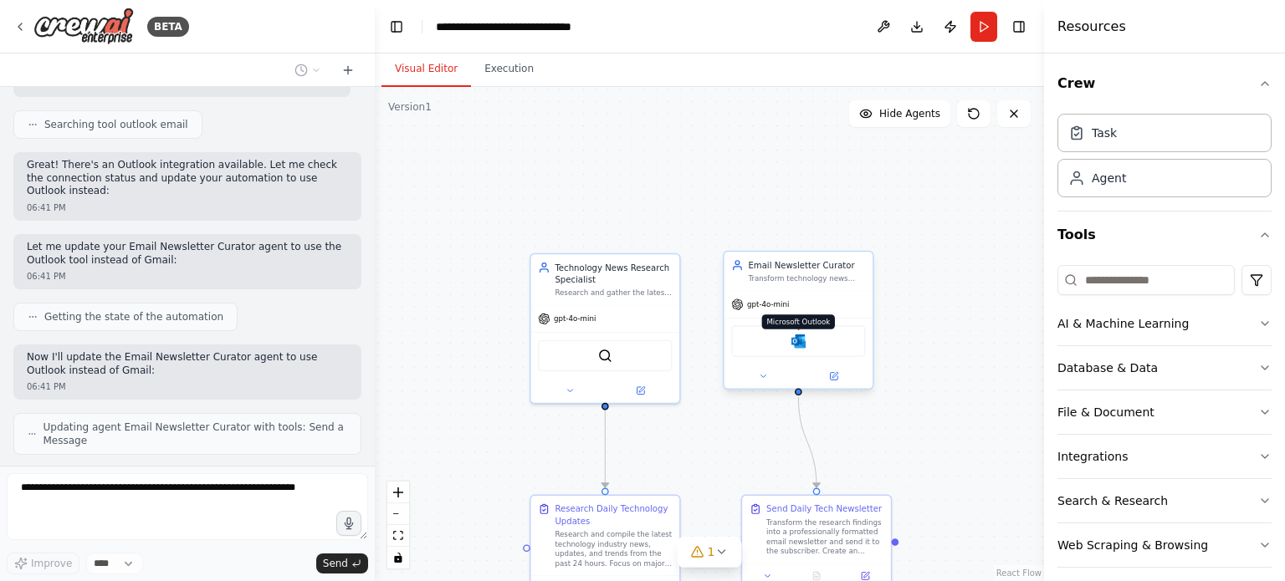
scroll to position [1642, 0]
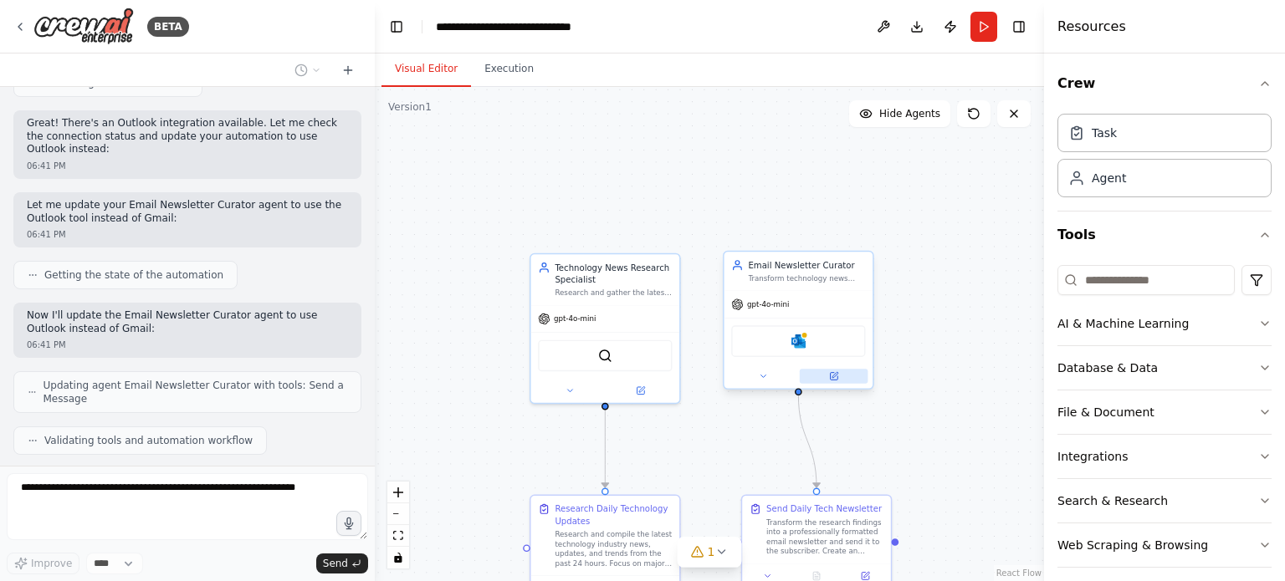
click at [843, 371] on button at bounding box center [834, 376] width 69 height 14
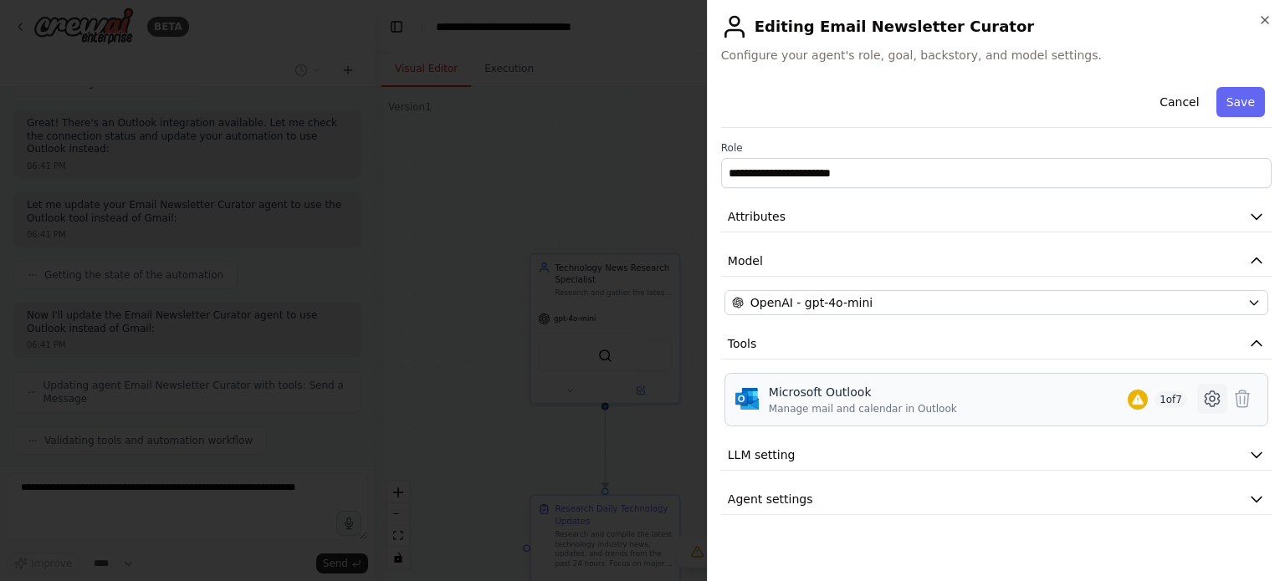
click at [1212, 389] on icon at bounding box center [1212, 399] width 20 height 20
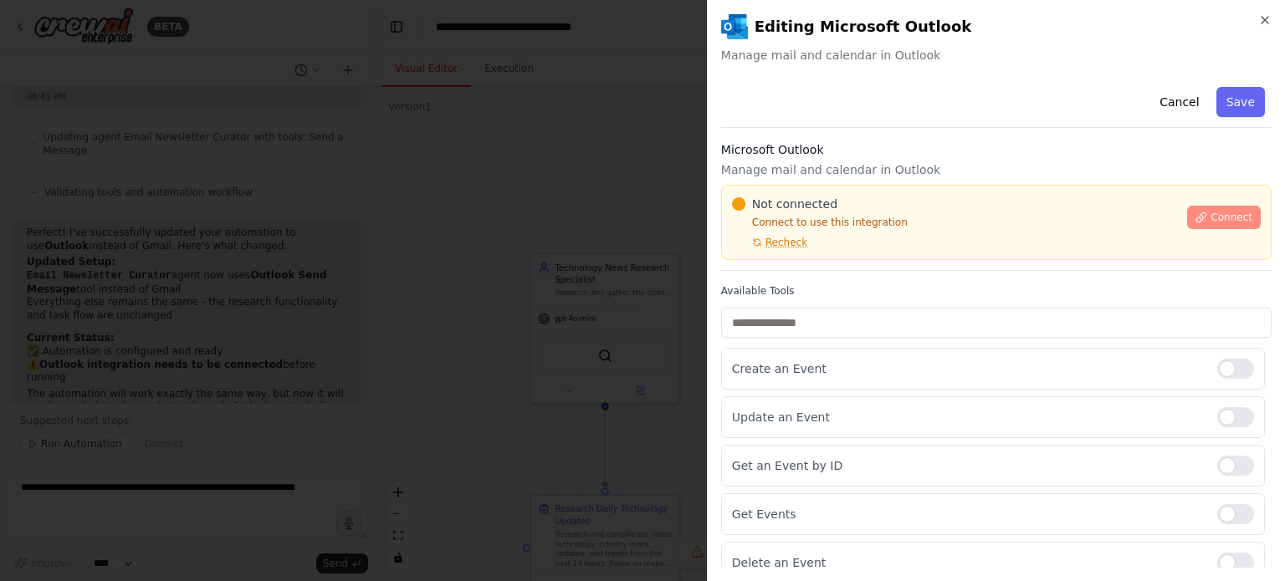
click at [1231, 212] on span "Connect" at bounding box center [1231, 217] width 42 height 13
click at [864, 136] on div "Cancel Save Microsoft Outlook Manage mail and calendar in Outlook Not connected…" at bounding box center [996, 380] width 550 height 601
click at [861, 142] on h3 "Microsoft Outlook" at bounding box center [996, 149] width 550 height 17
click at [858, 148] on h3 "Microsoft Outlook" at bounding box center [996, 149] width 550 height 17
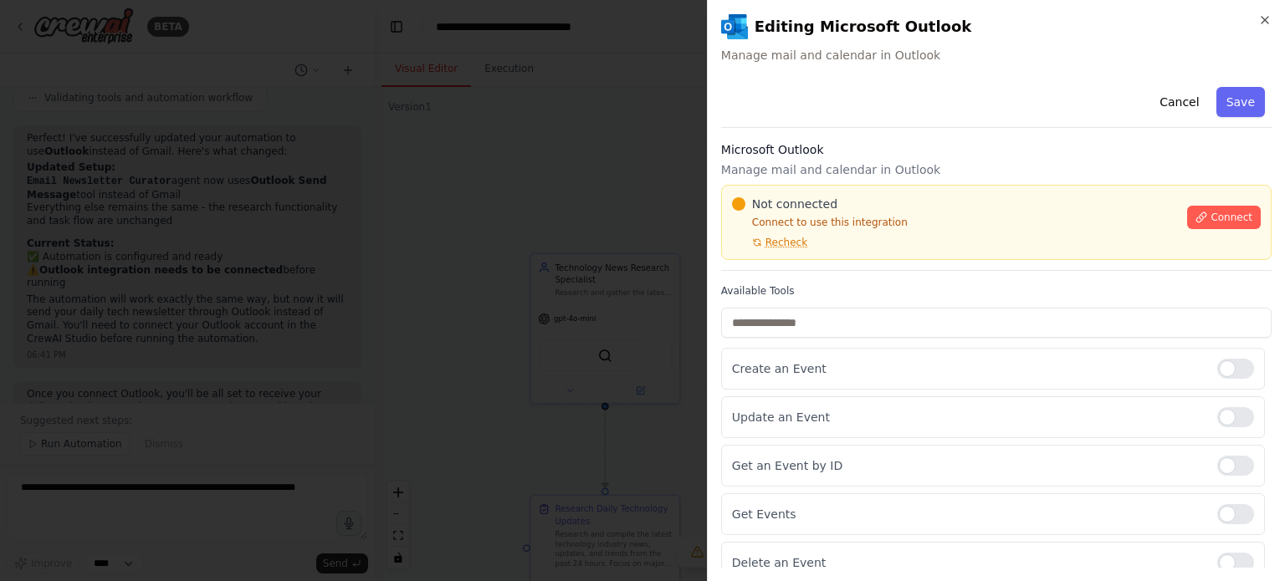
click at [858, 148] on h3 "Microsoft Outlook" at bounding box center [996, 149] width 550 height 17
click at [933, 115] on div "Cancel Save" at bounding box center [996, 104] width 550 height 48
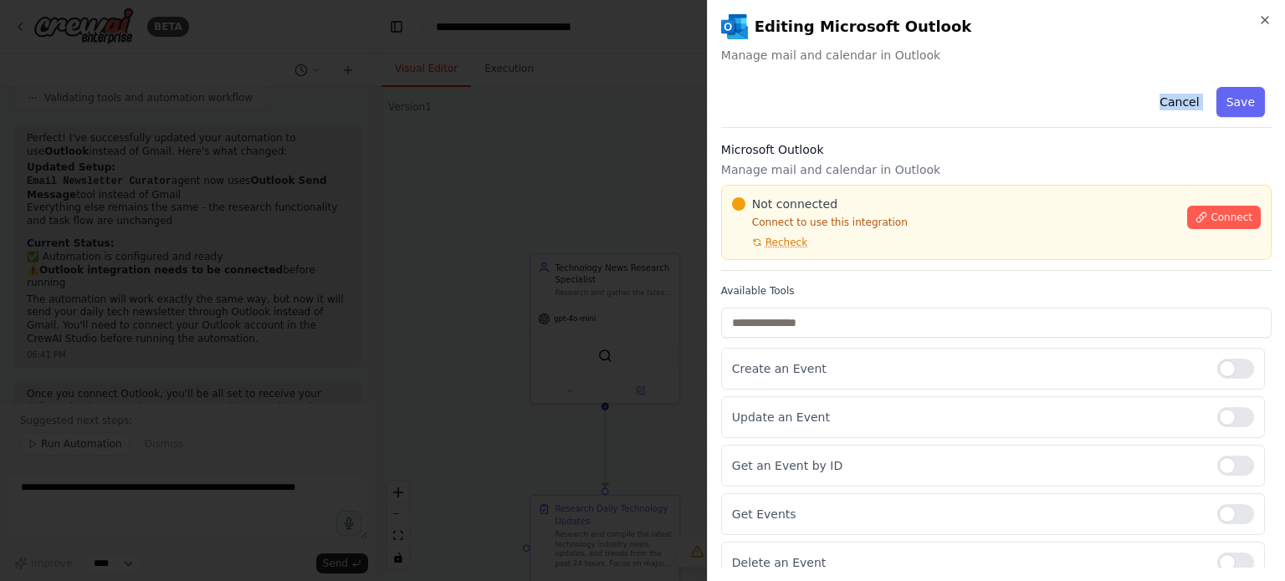
click at [933, 115] on div "Cancel Save" at bounding box center [996, 104] width 550 height 48
click at [1050, 183] on div "Microsoft Outlook Manage mail and calendar in Outlook Not connected Connect to …" at bounding box center [996, 206] width 550 height 130
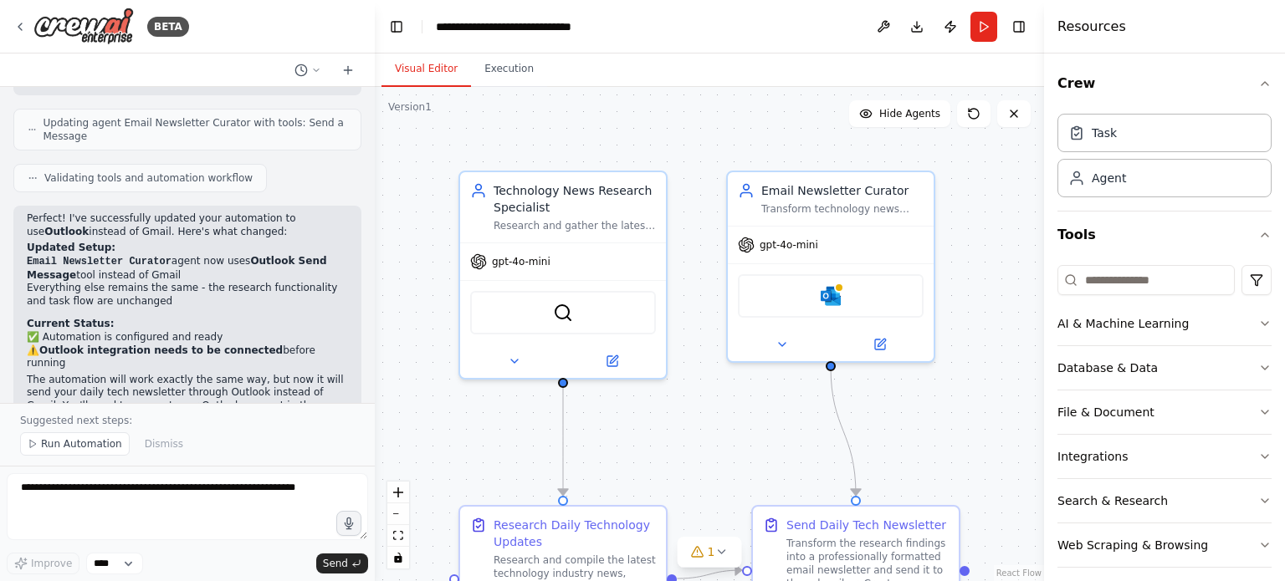
scroll to position [1985, 0]
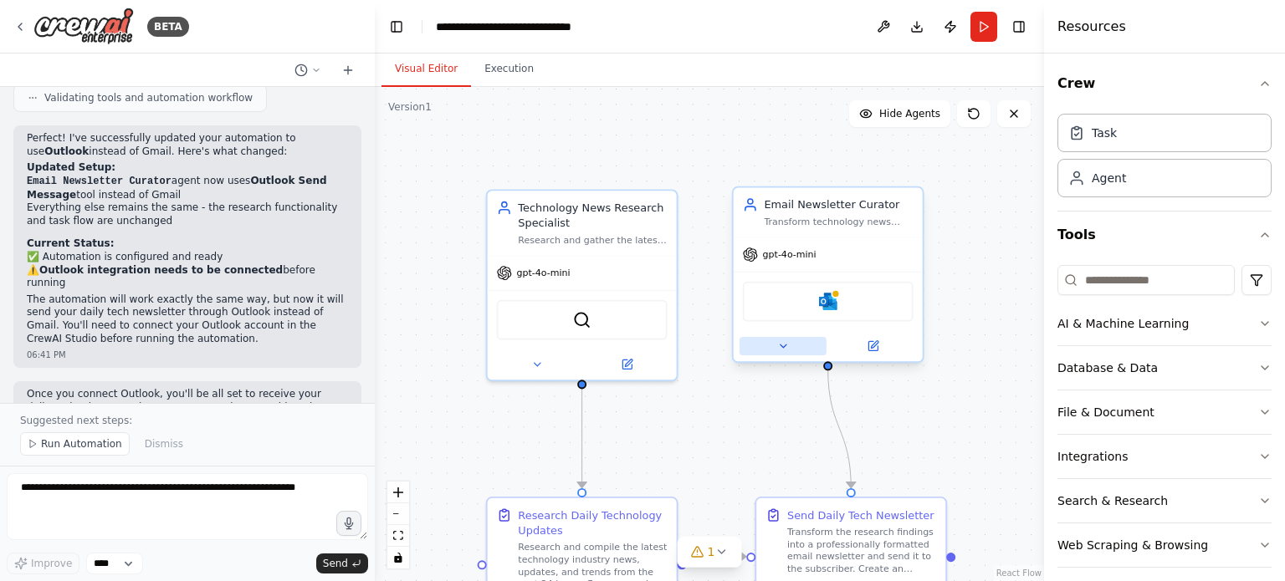
click at [777, 341] on icon at bounding box center [783, 346] width 13 height 13
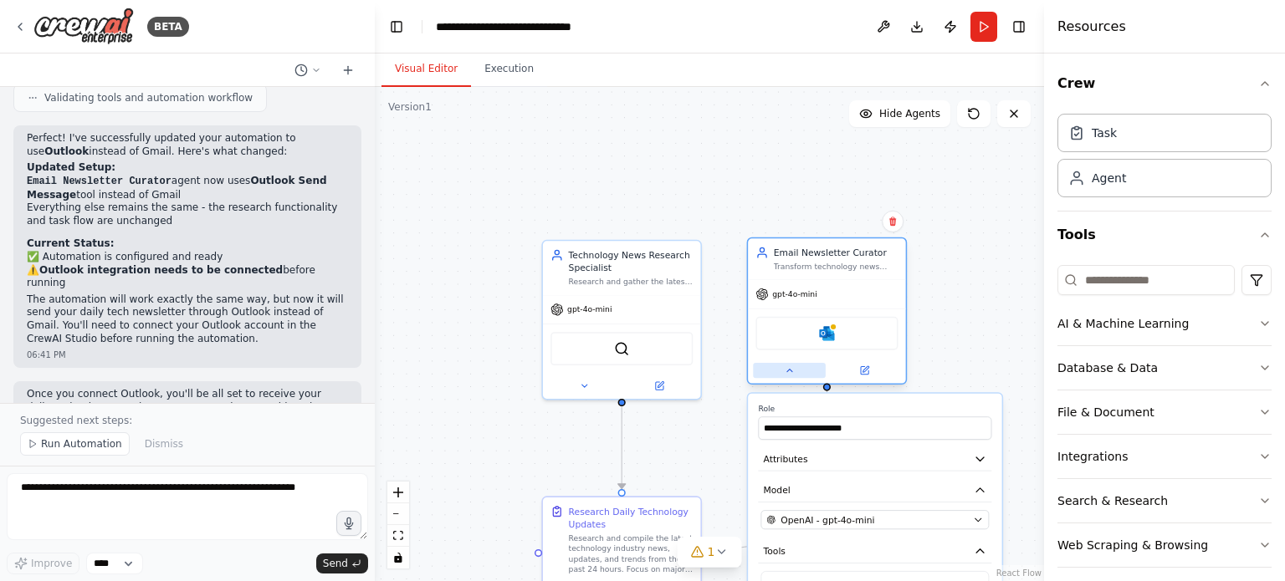
click at [795, 375] on button at bounding box center [789, 370] width 73 height 15
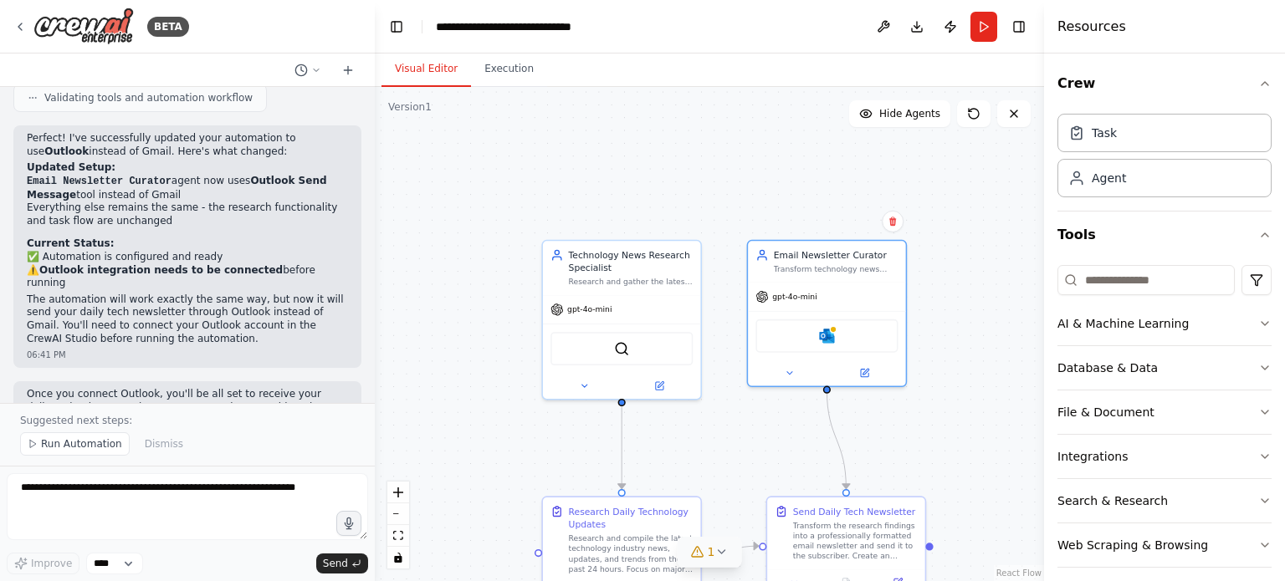
click at [719, 552] on icon at bounding box center [720, 551] width 13 height 13
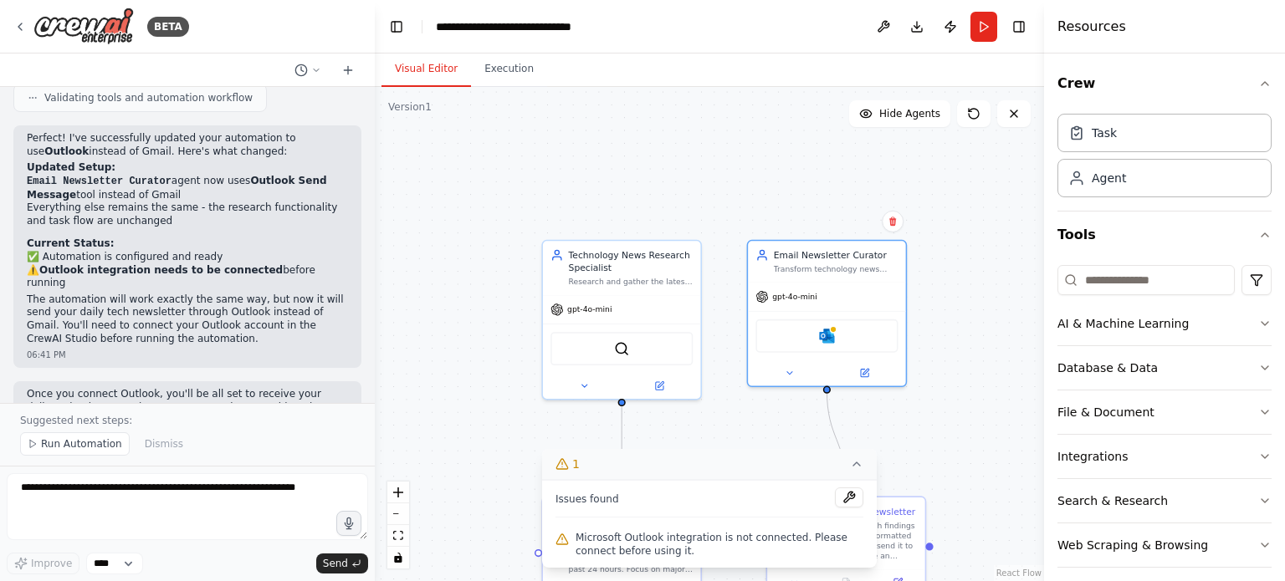
click at [858, 466] on icon at bounding box center [856, 464] width 7 height 3
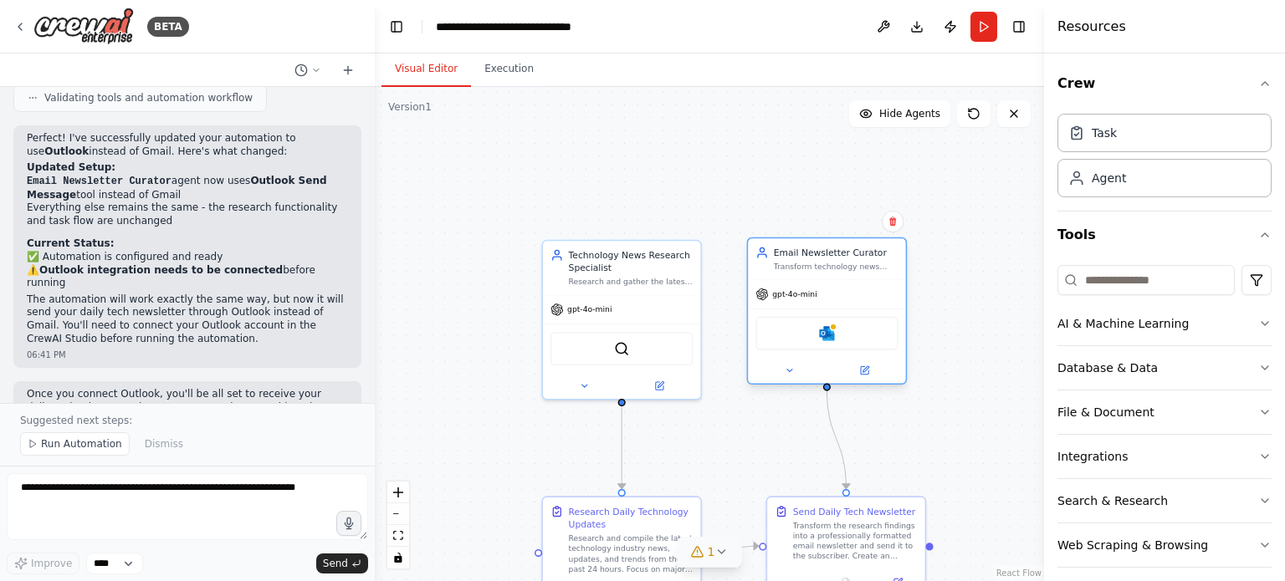
click at [815, 334] on div "Microsoft Outlook" at bounding box center [826, 333] width 142 height 33
click at [786, 296] on span "gpt-4o-mini" at bounding box center [794, 294] width 44 height 10
click at [784, 376] on button at bounding box center [789, 370] width 73 height 15
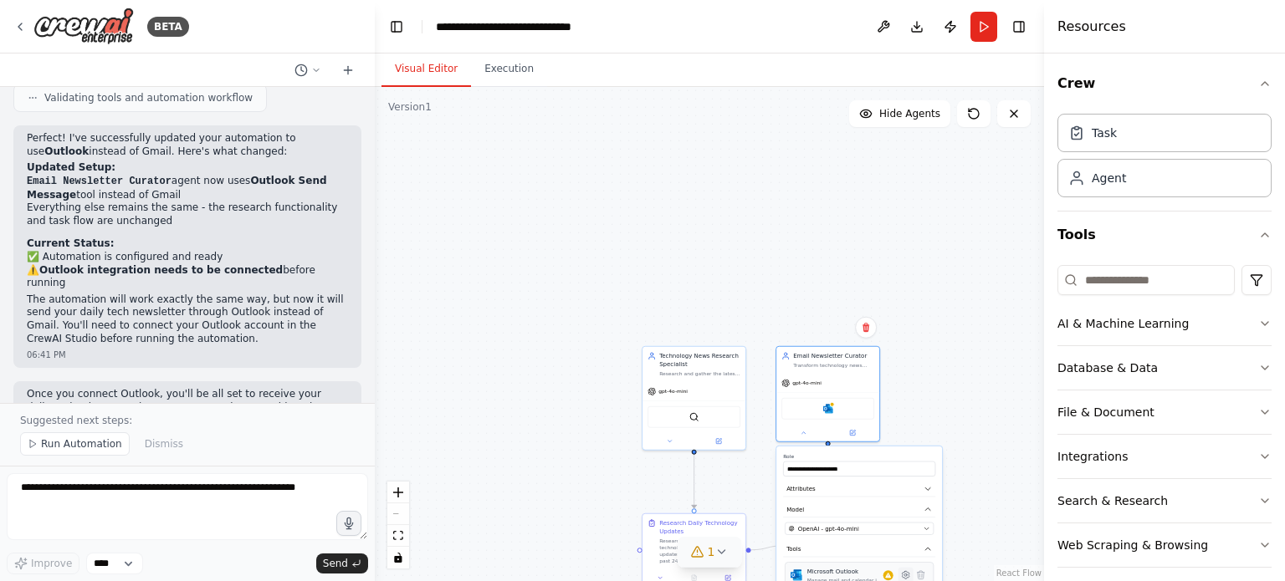
click at [906, 579] on button at bounding box center [905, 575] width 15 height 15
click at [902, 491] on icon at bounding box center [900, 490] width 5 height 5
click at [947, 369] on div ".deletable-edge-delete-btn { width: 20px; height: 20px; border: 0px solid #ffff…" at bounding box center [709, 334] width 669 height 494
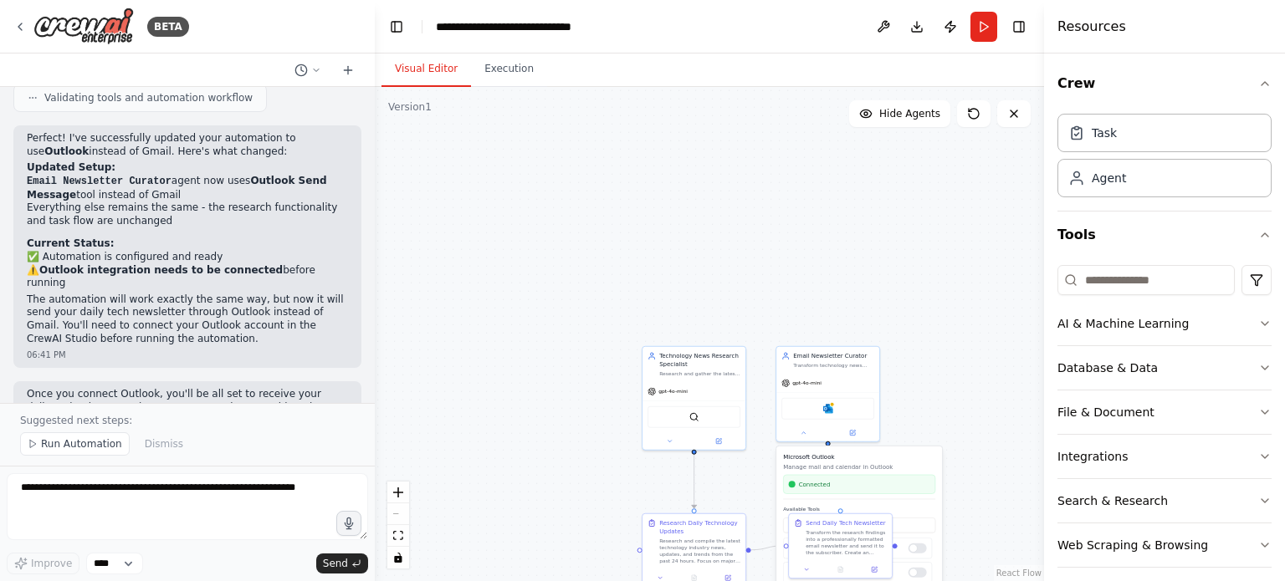
click at [981, 399] on div ".deletable-edge-delete-btn { width: 20px; height: 20px; border: 0px solid #ffff…" at bounding box center [709, 334] width 669 height 494
click at [65, 437] on button "Run Automation" at bounding box center [75, 443] width 110 height 23
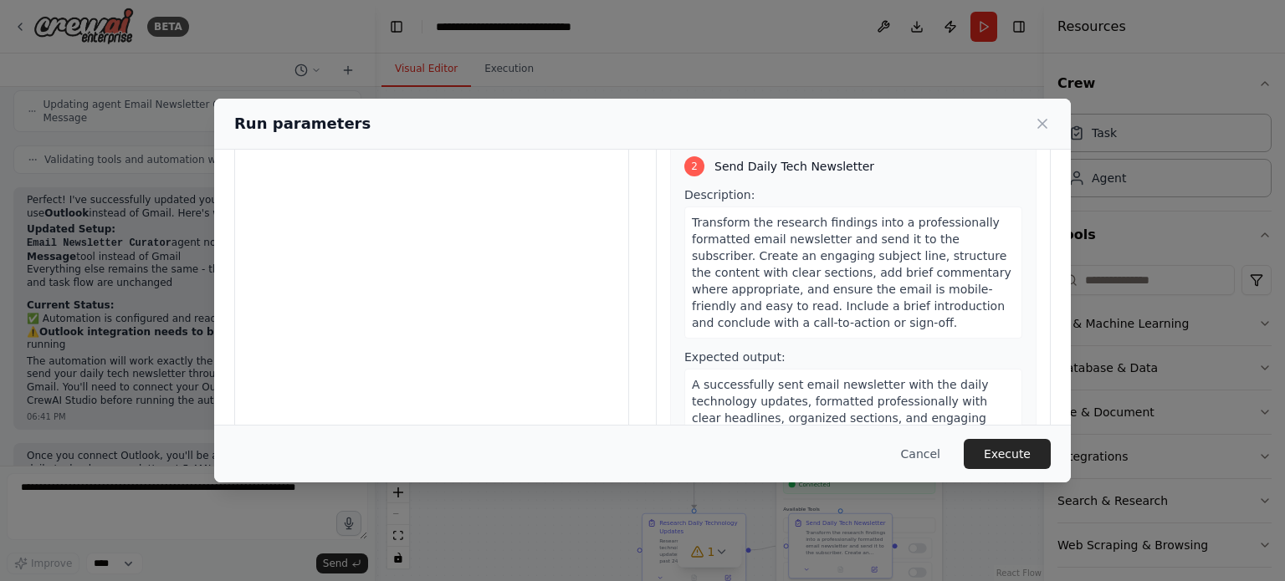
scroll to position [161, 0]
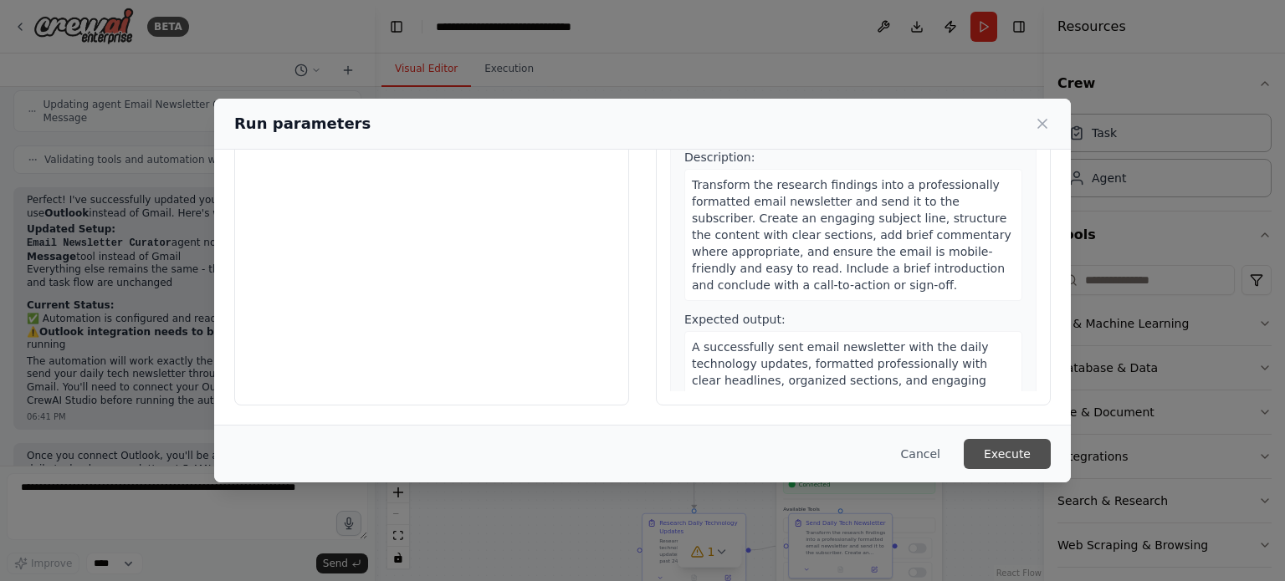
click at [1000, 454] on button "Execute" at bounding box center [1007, 454] width 87 height 30
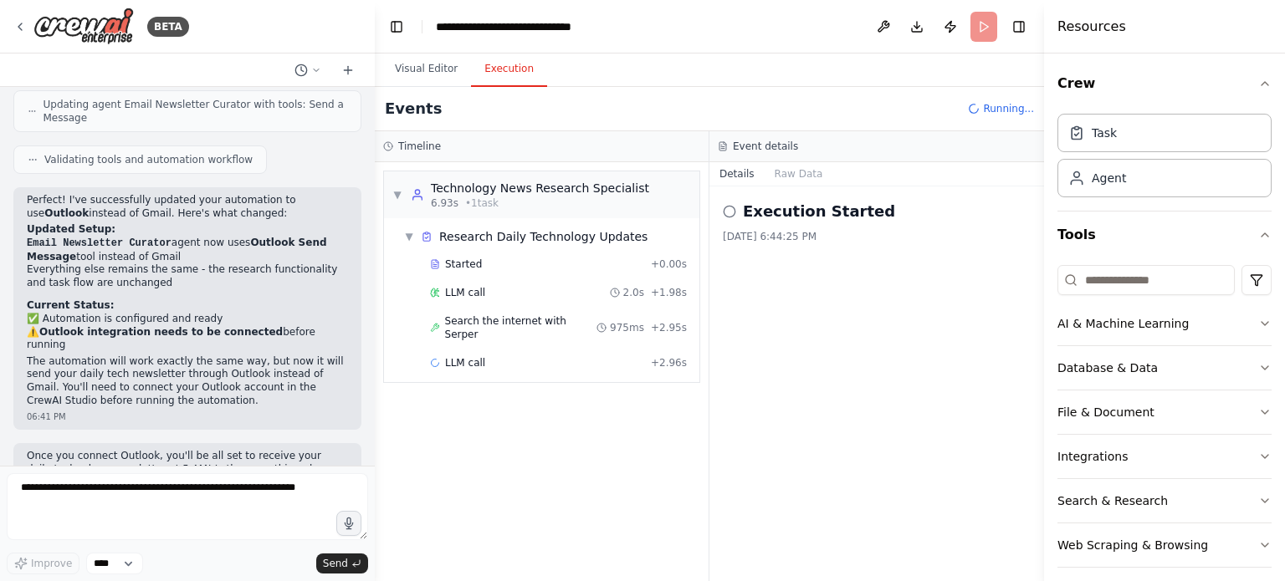
click at [493, 69] on button "Execution" at bounding box center [509, 69] width 76 height 35
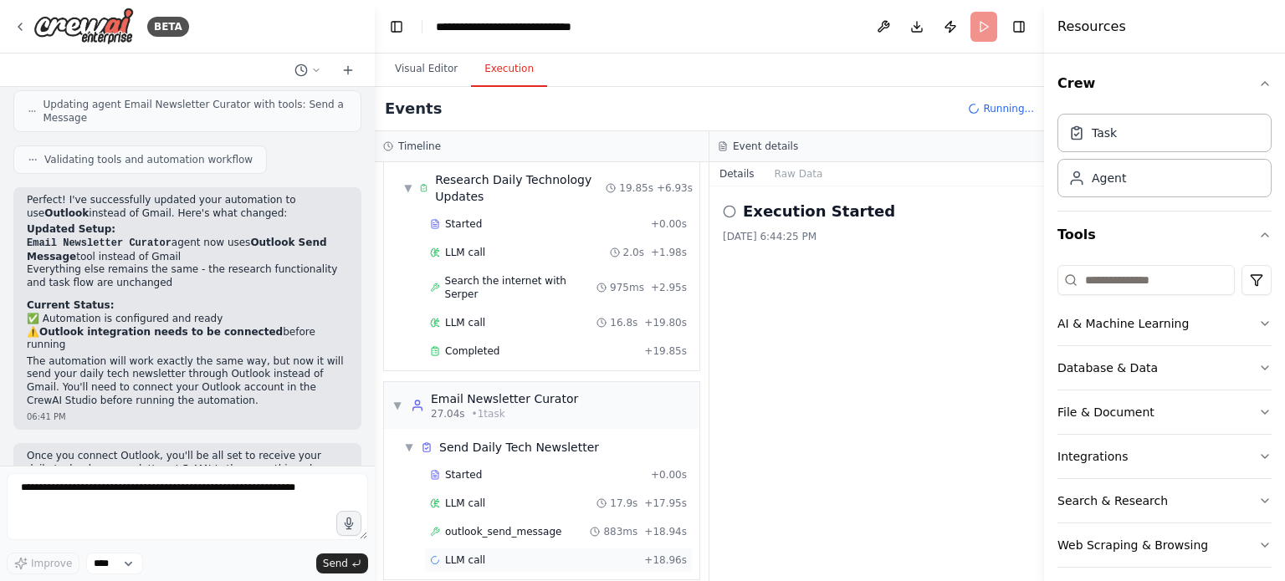
scroll to position [84, 0]
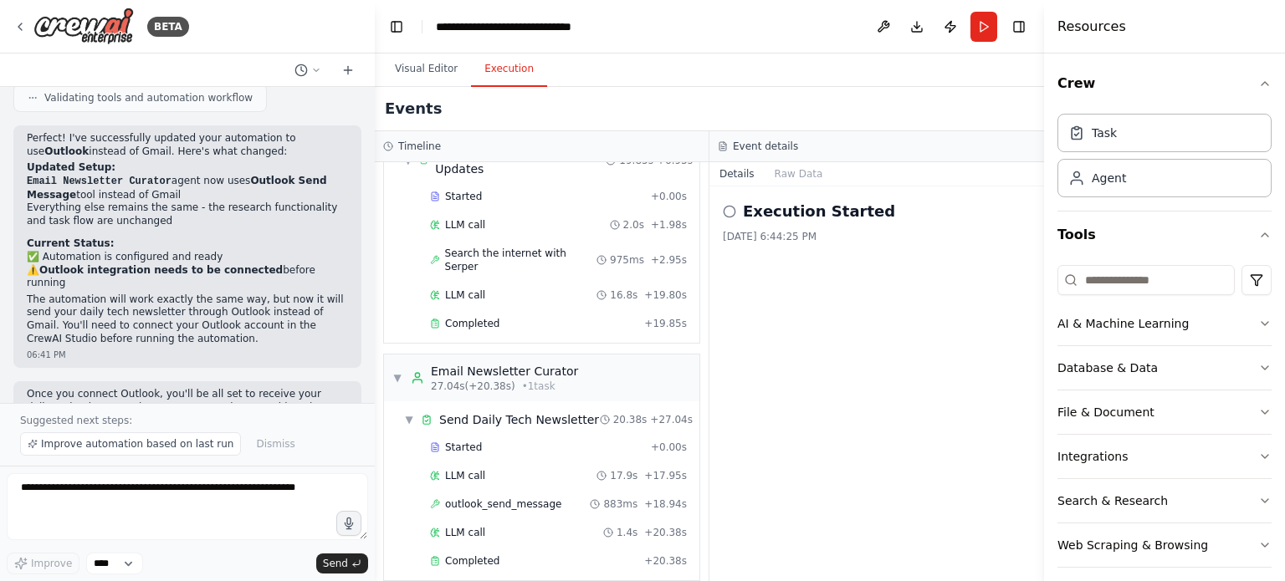
click at [924, 376] on div "Execution Started 8/31/2025, 6:44:25 PM" at bounding box center [876, 384] width 335 height 395
